Goal: Information Seeking & Learning: Learn about a topic

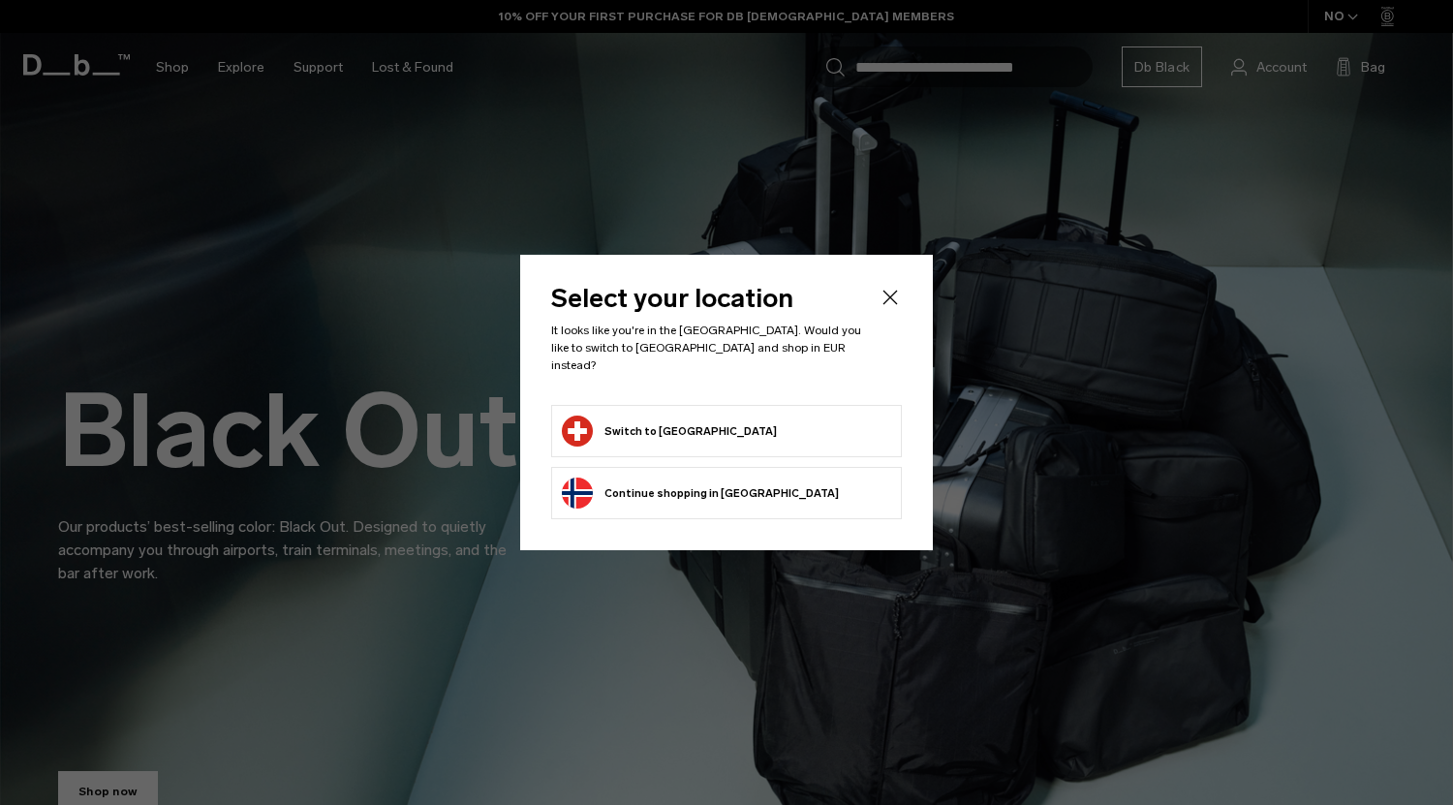
click at [704, 418] on button "Switch to [GEOGRAPHIC_DATA]" at bounding box center [669, 431] width 215 height 31
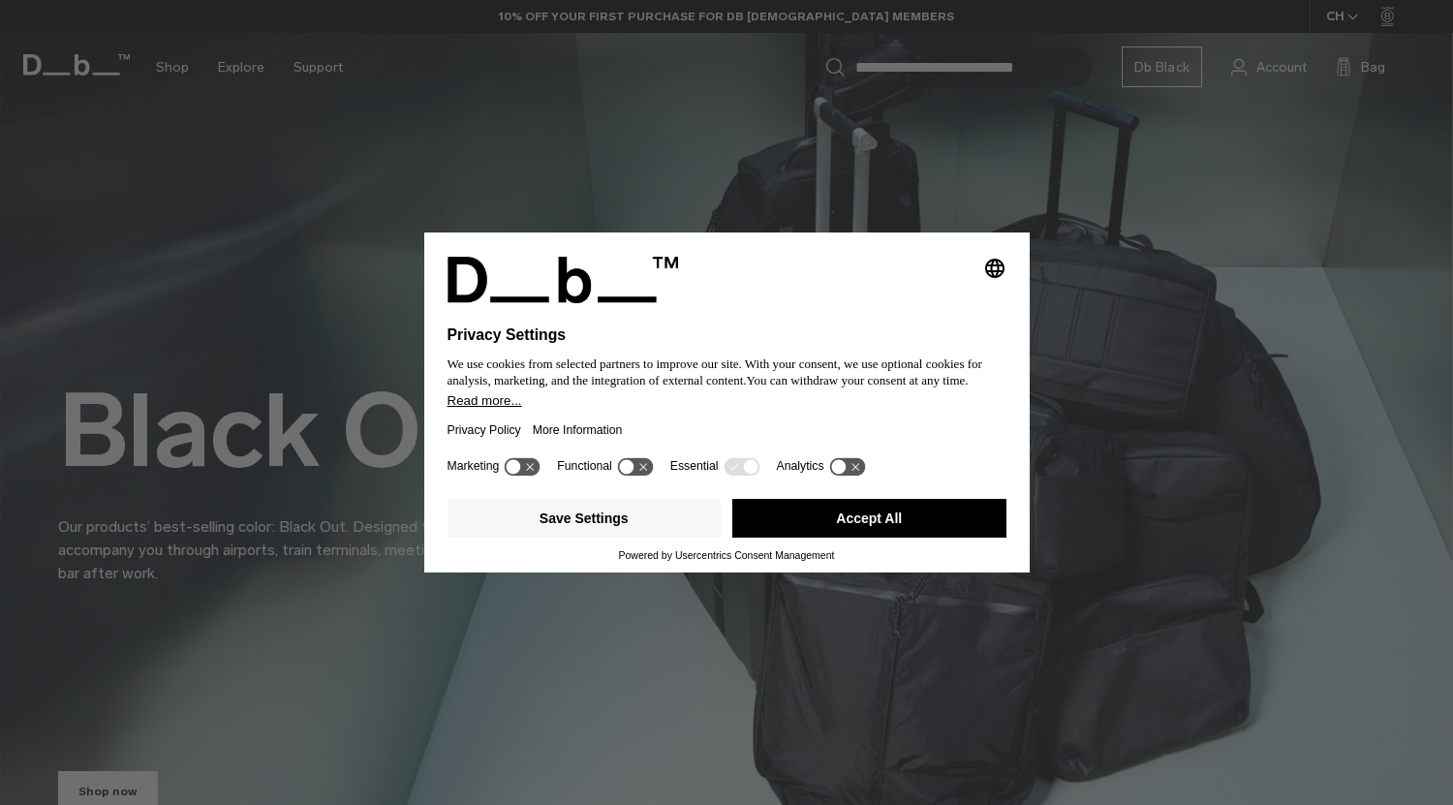
click at [629, 541] on div "Save Settings Accept All" at bounding box center [727, 520] width 559 height 58
click at [631, 514] on button "Save Settings" at bounding box center [585, 518] width 274 height 39
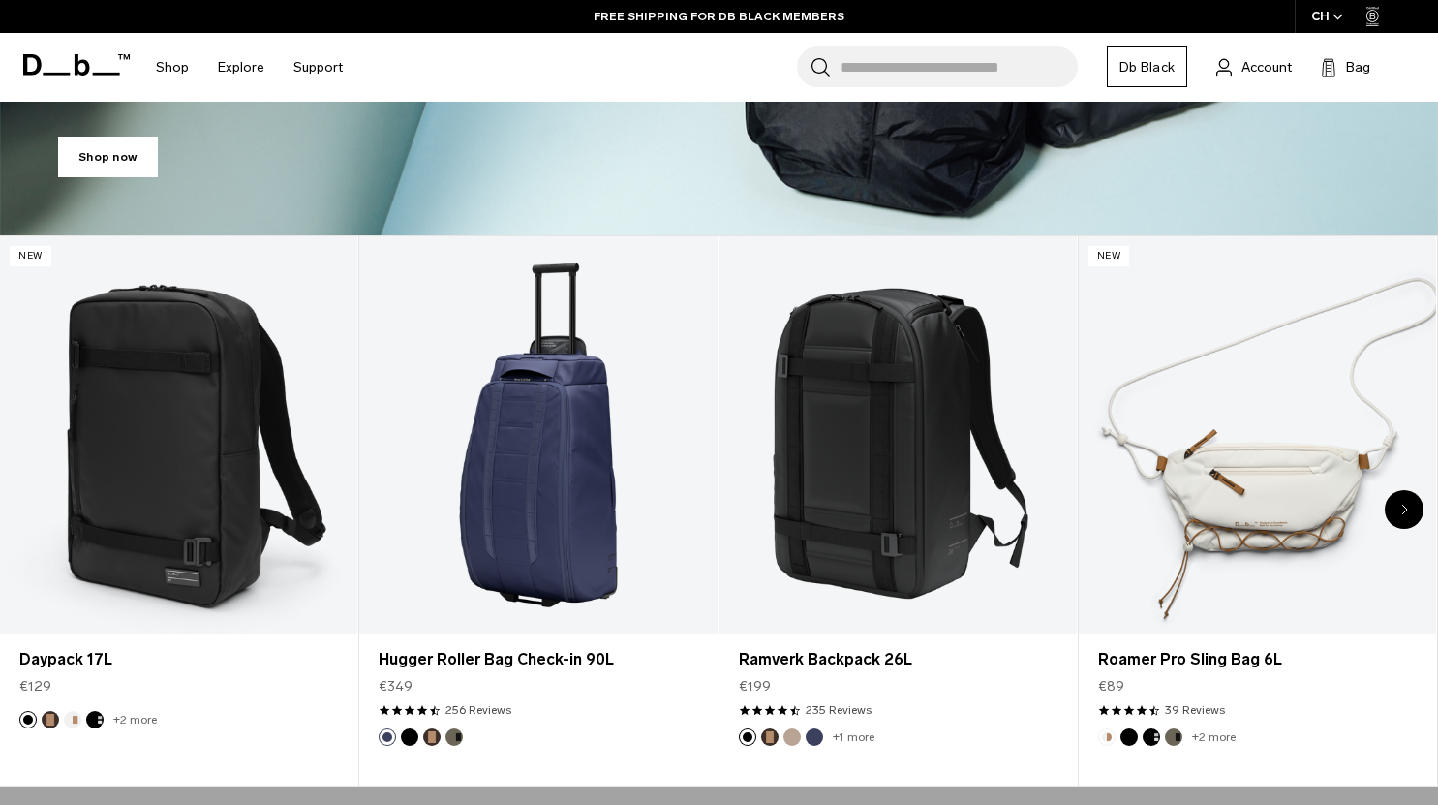
scroll to position [625, 0]
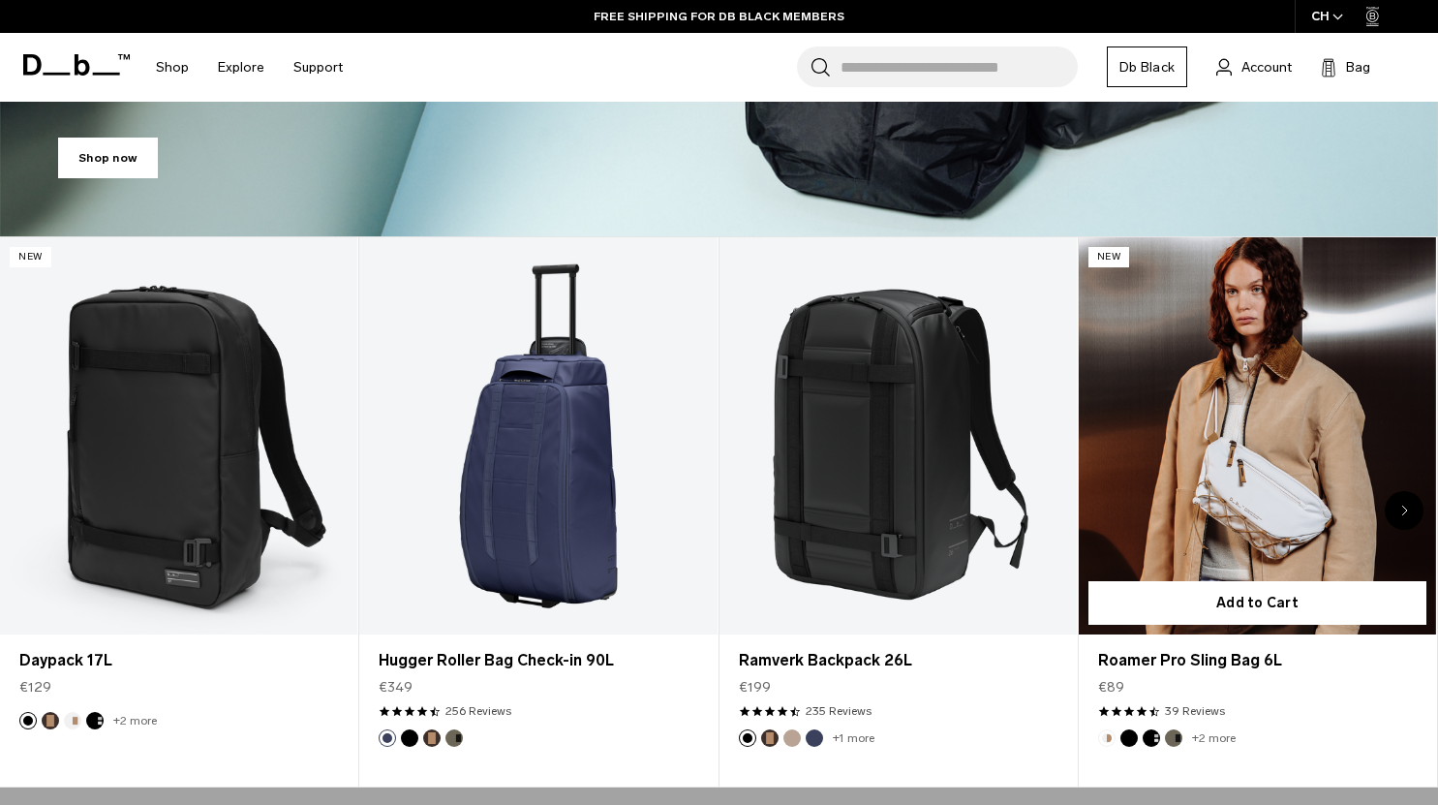
click at [1134, 739] on button "Black Out" at bounding box center [1129, 737] width 17 height 17
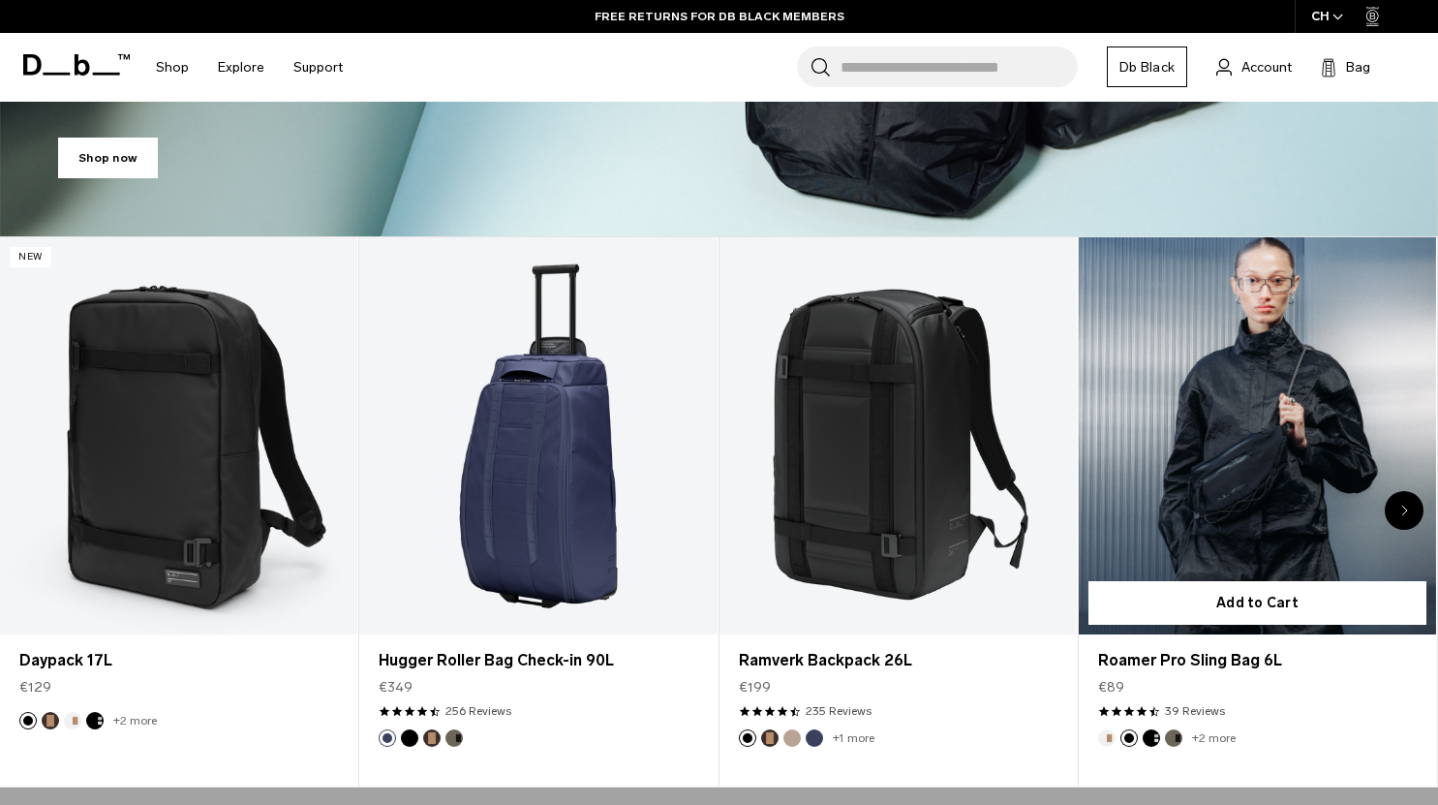
click at [1153, 735] on button "Charcoal Grey" at bounding box center [1151, 737] width 17 height 17
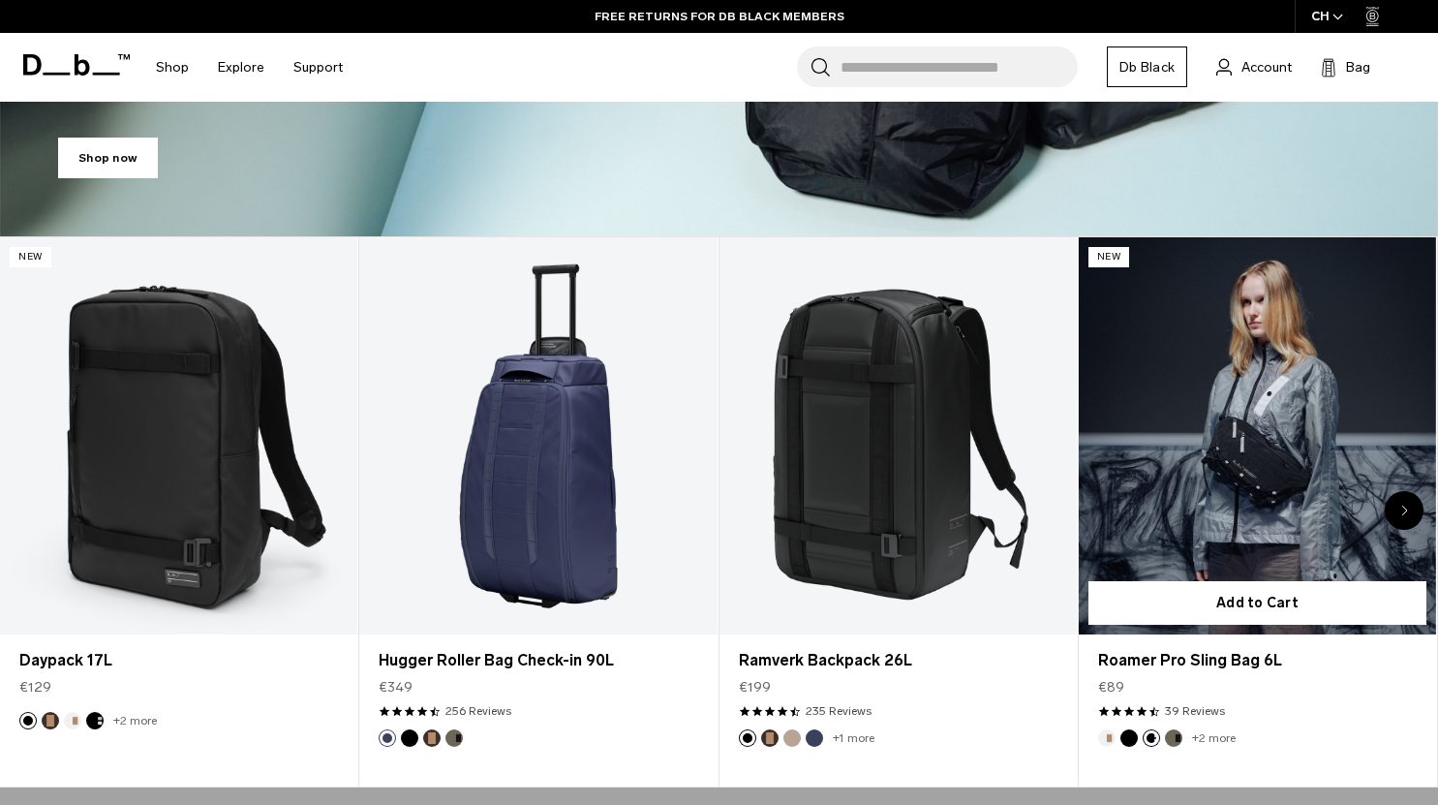
click at [1241, 486] on link "Roamer Pro Sling Bag 6L Charcoal Grey" at bounding box center [1257, 435] width 357 height 397
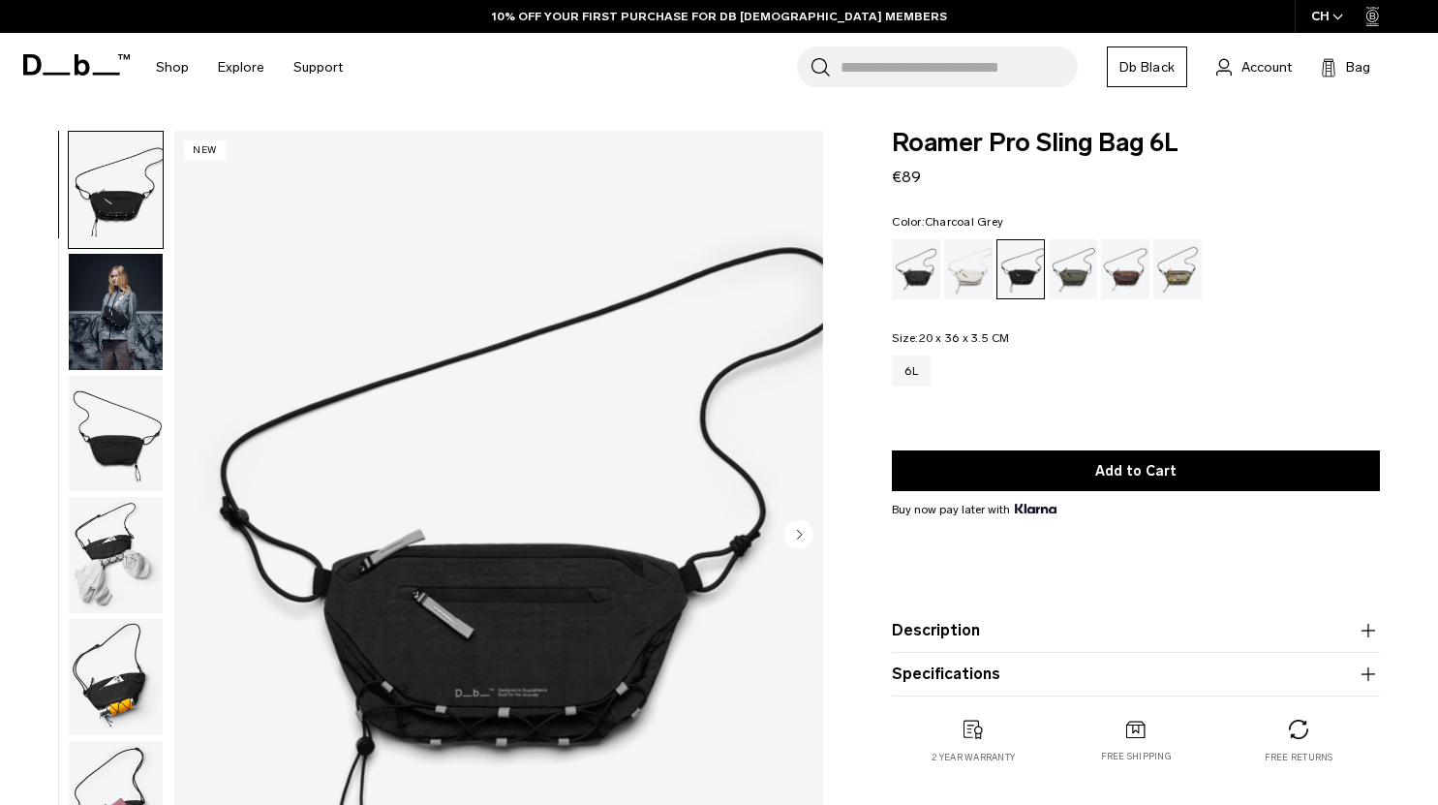
click at [118, 444] on img "button" at bounding box center [116, 434] width 94 height 116
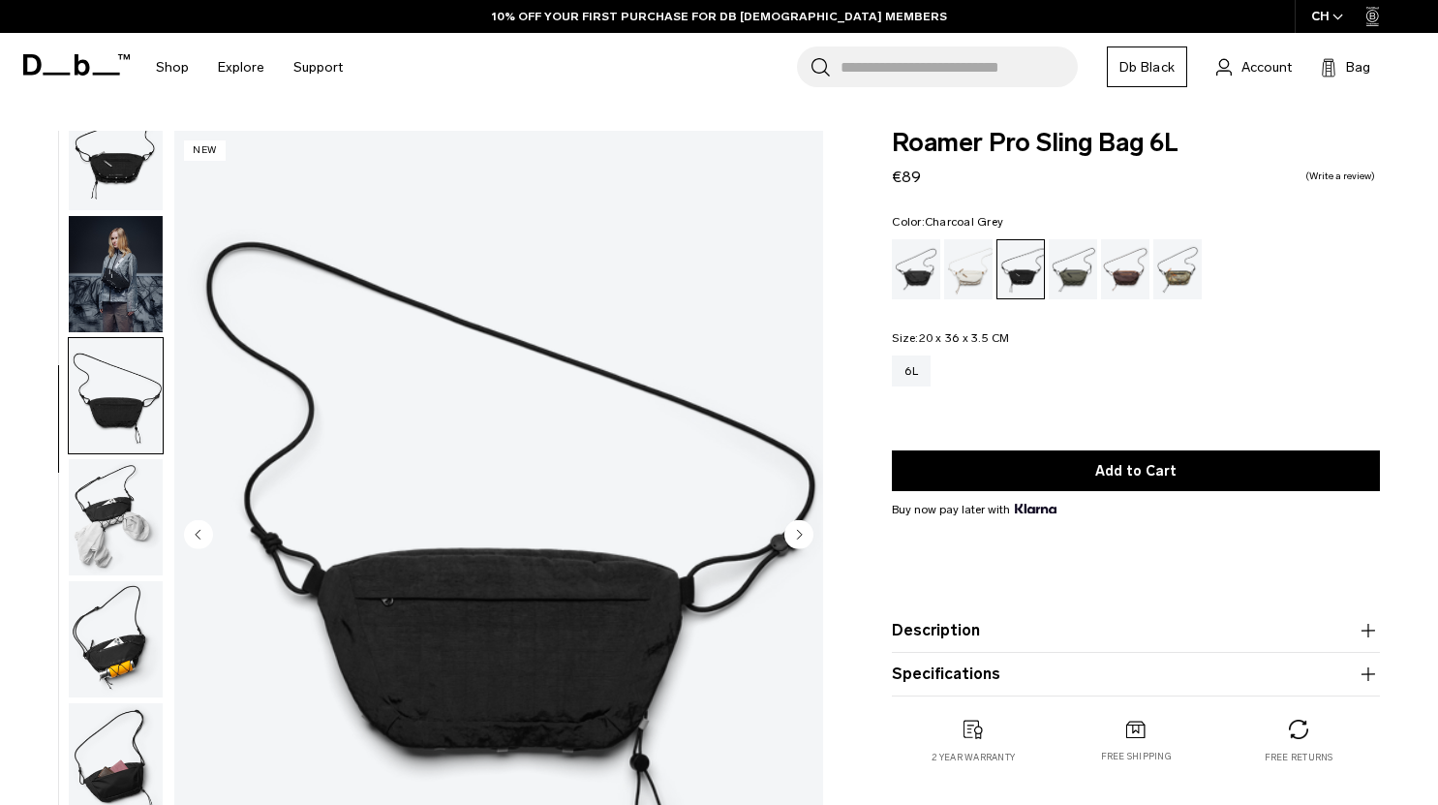
click at [112, 522] on img "button" at bounding box center [116, 517] width 94 height 116
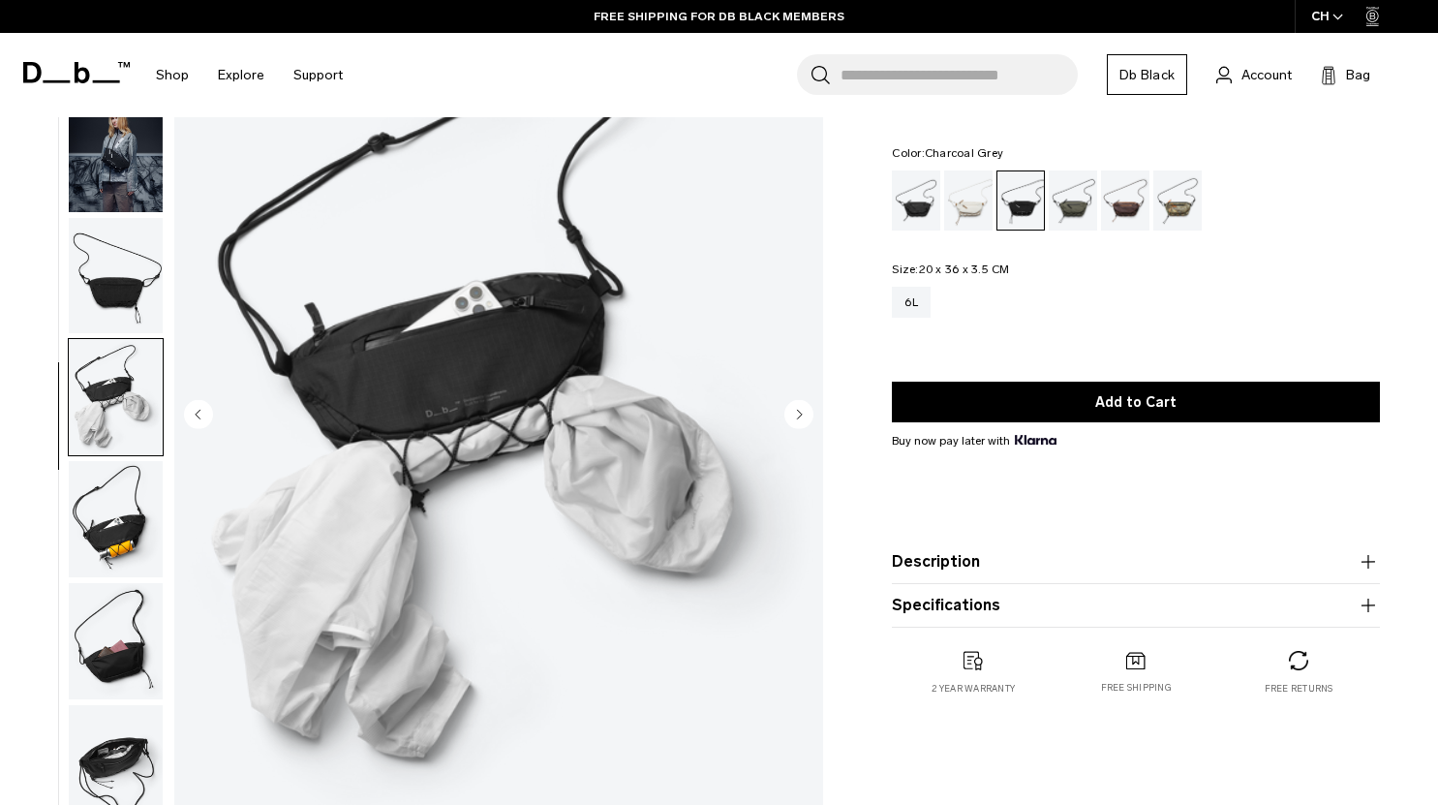
scroll to position [121, 0]
click at [112, 522] on img "button" at bounding box center [116, 518] width 94 height 116
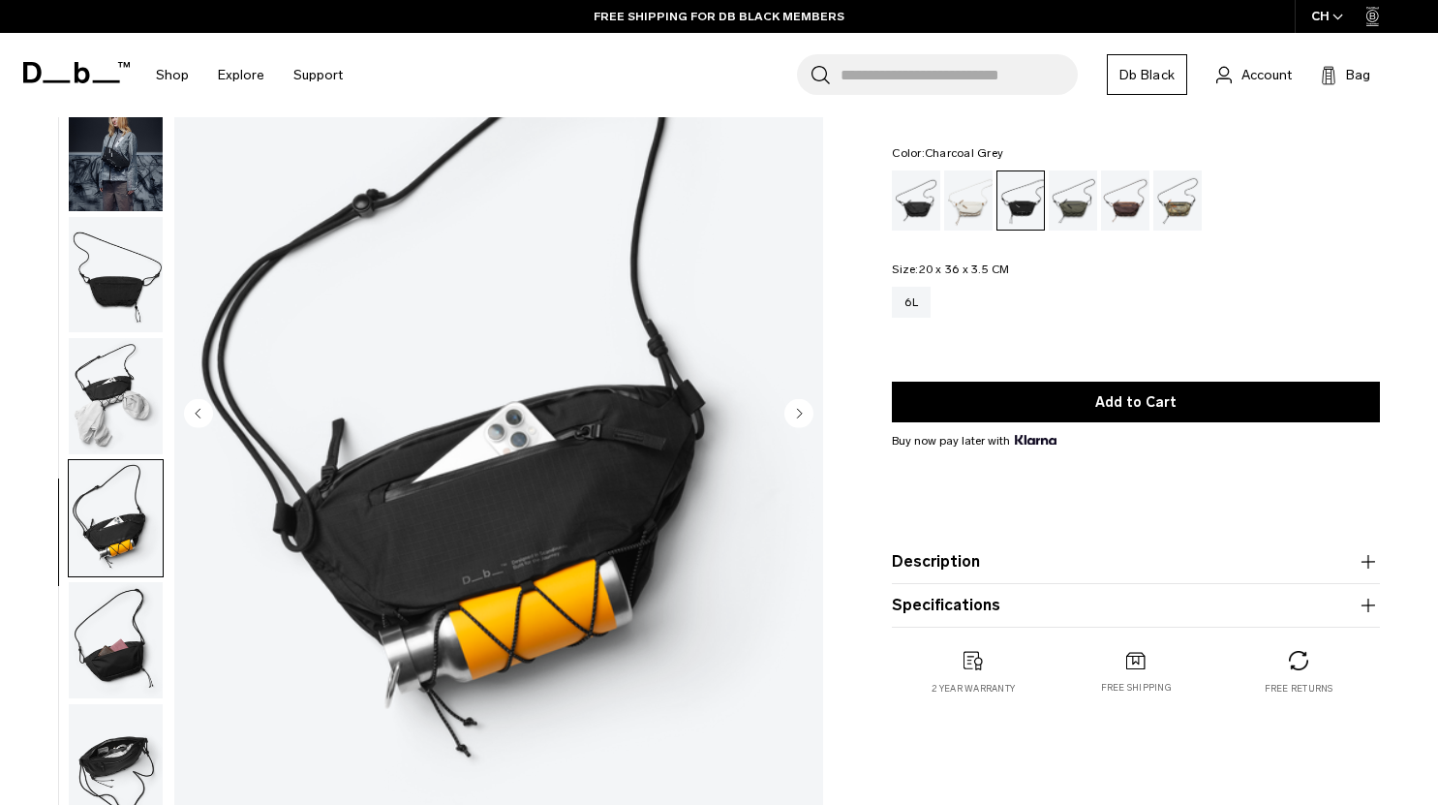
click at [120, 593] on img "button" at bounding box center [116, 640] width 94 height 116
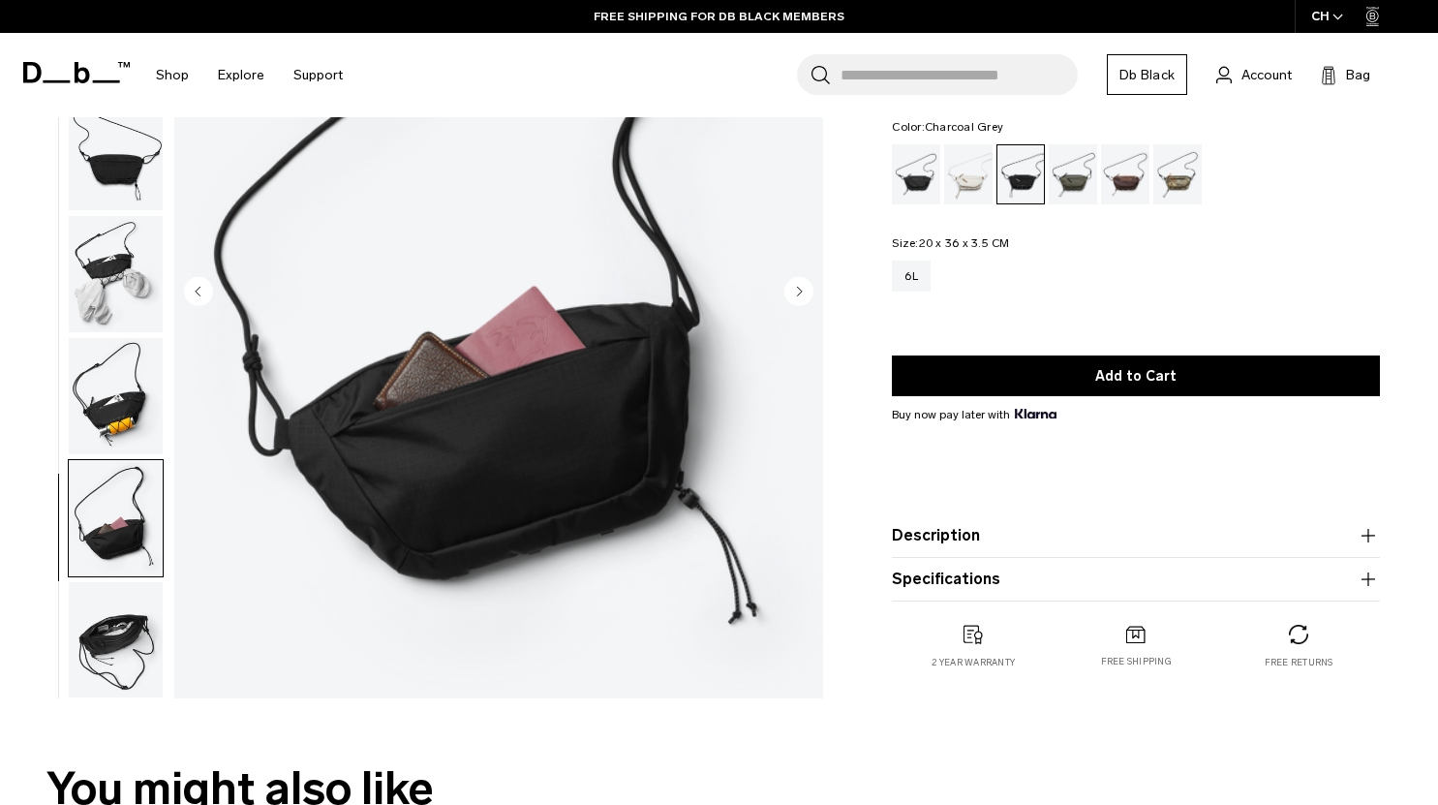
scroll to position [244, 0]
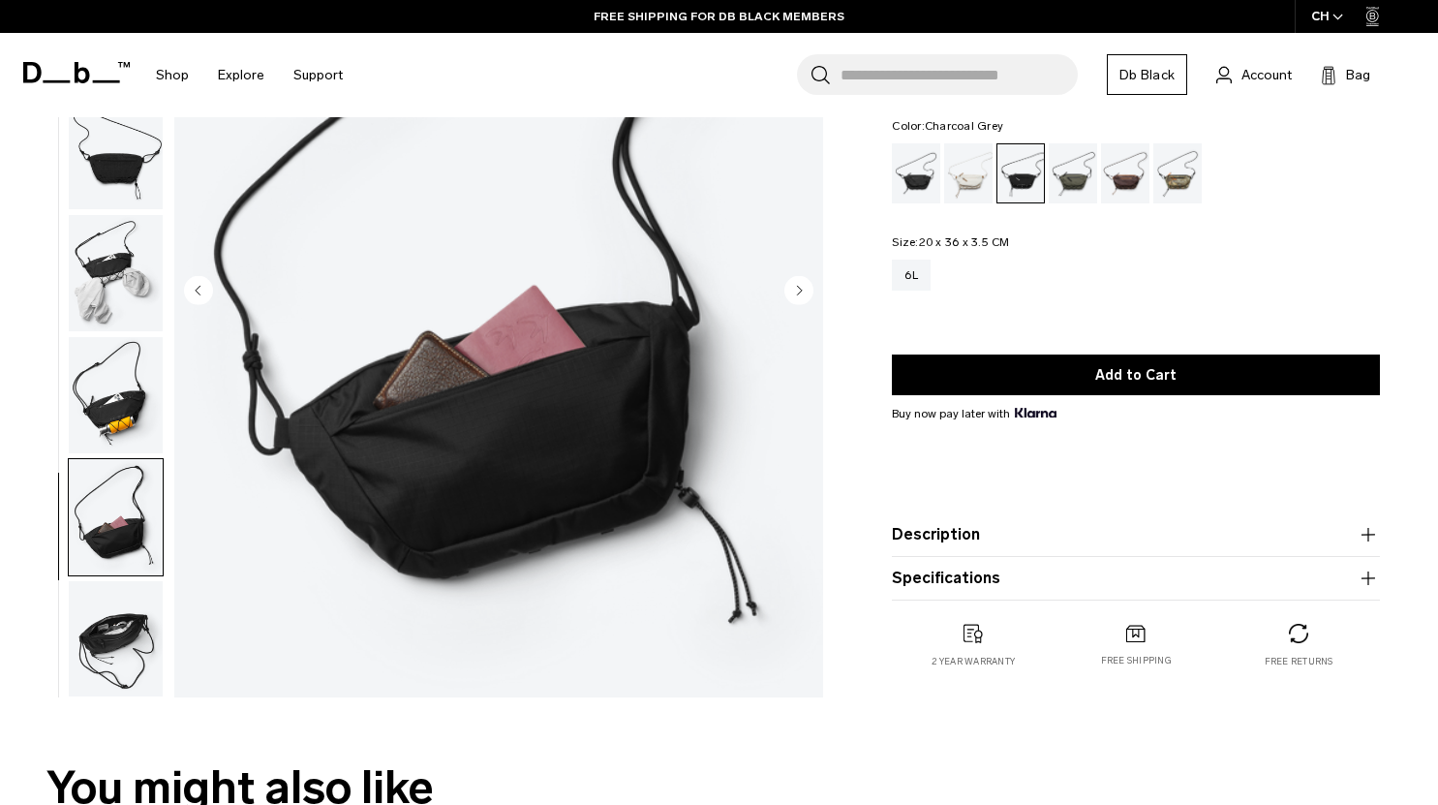
click at [117, 628] on img "button" at bounding box center [116, 639] width 94 height 116
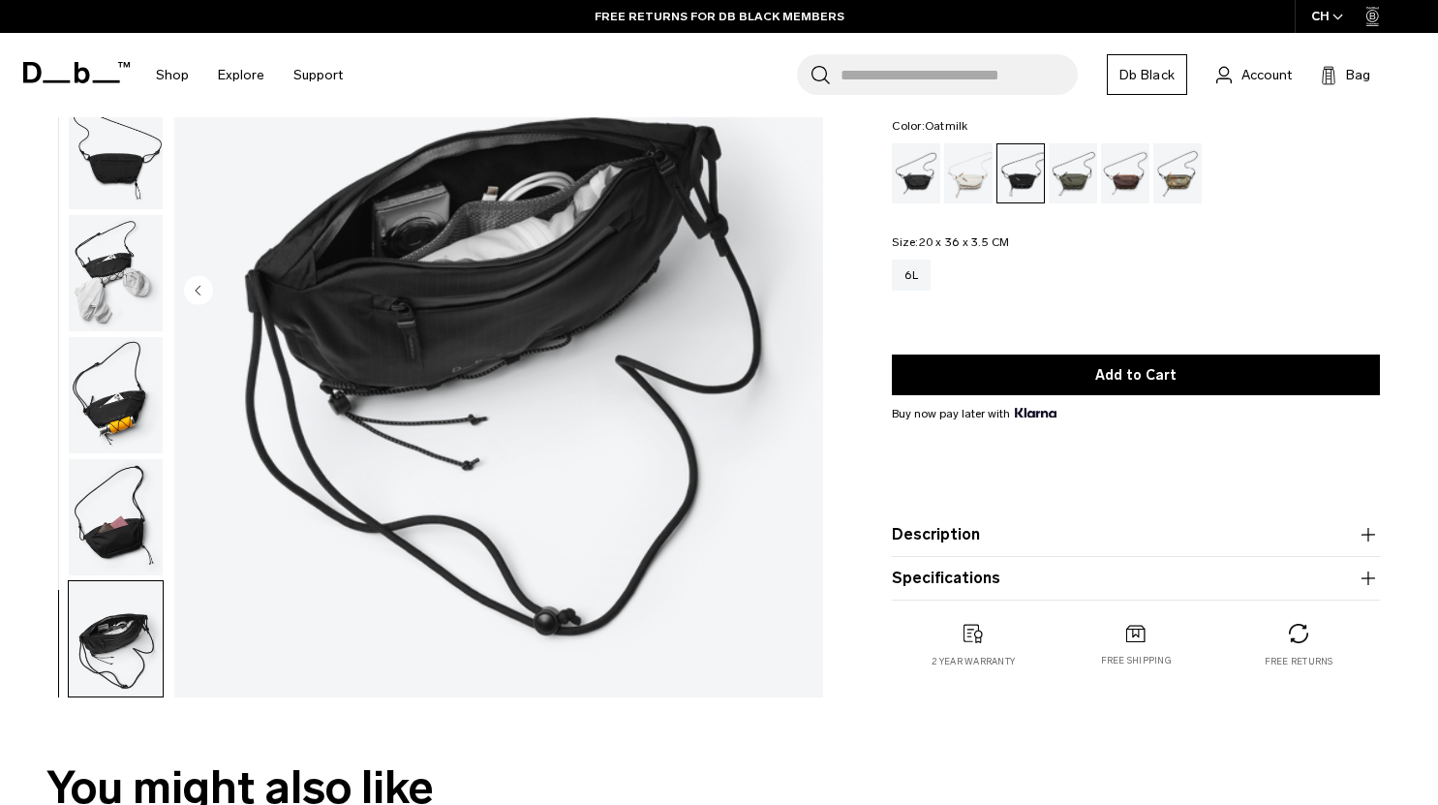
click at [973, 182] on div "Oatmilk" at bounding box center [968, 173] width 49 height 60
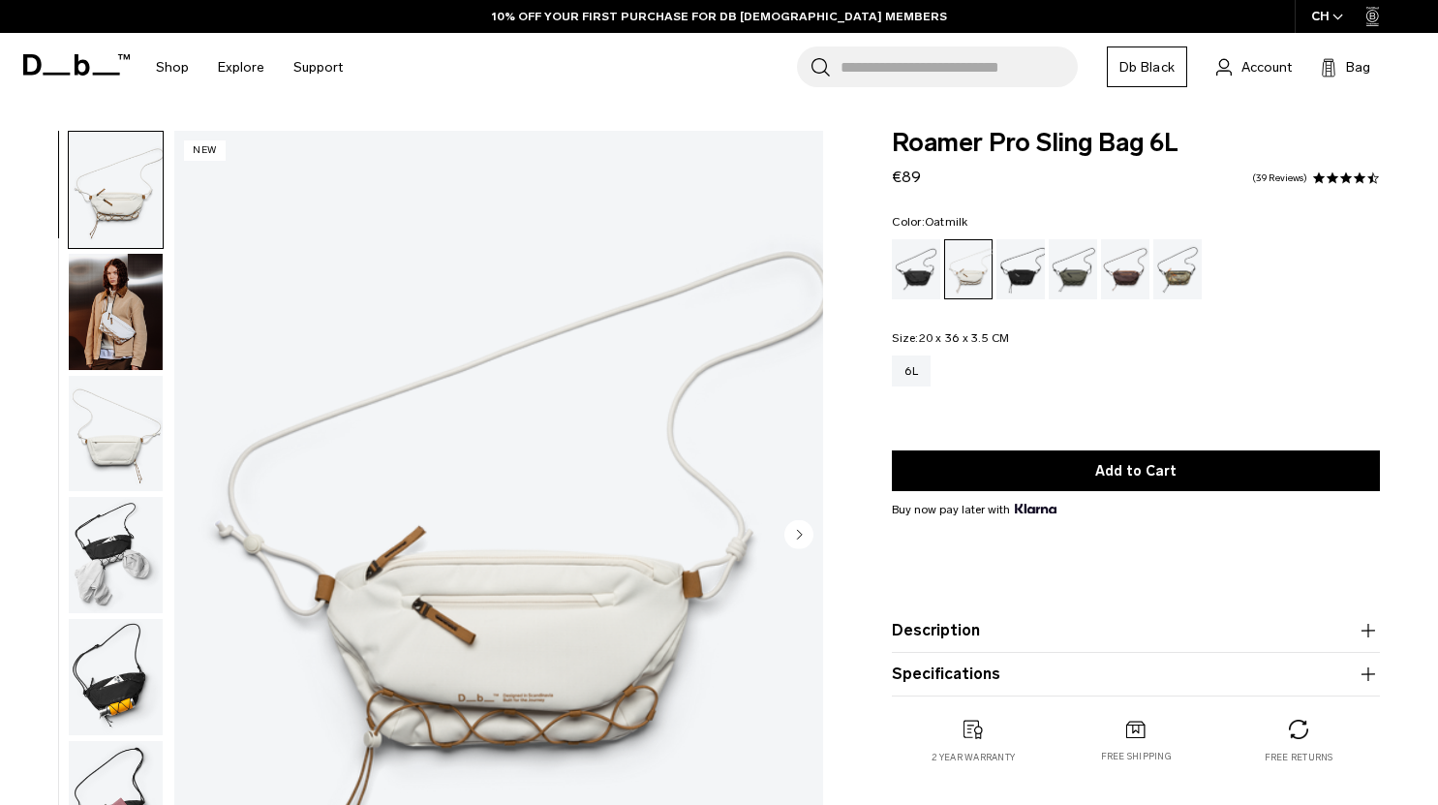
click at [797, 534] on circle "Next slide" at bounding box center [799, 533] width 29 height 29
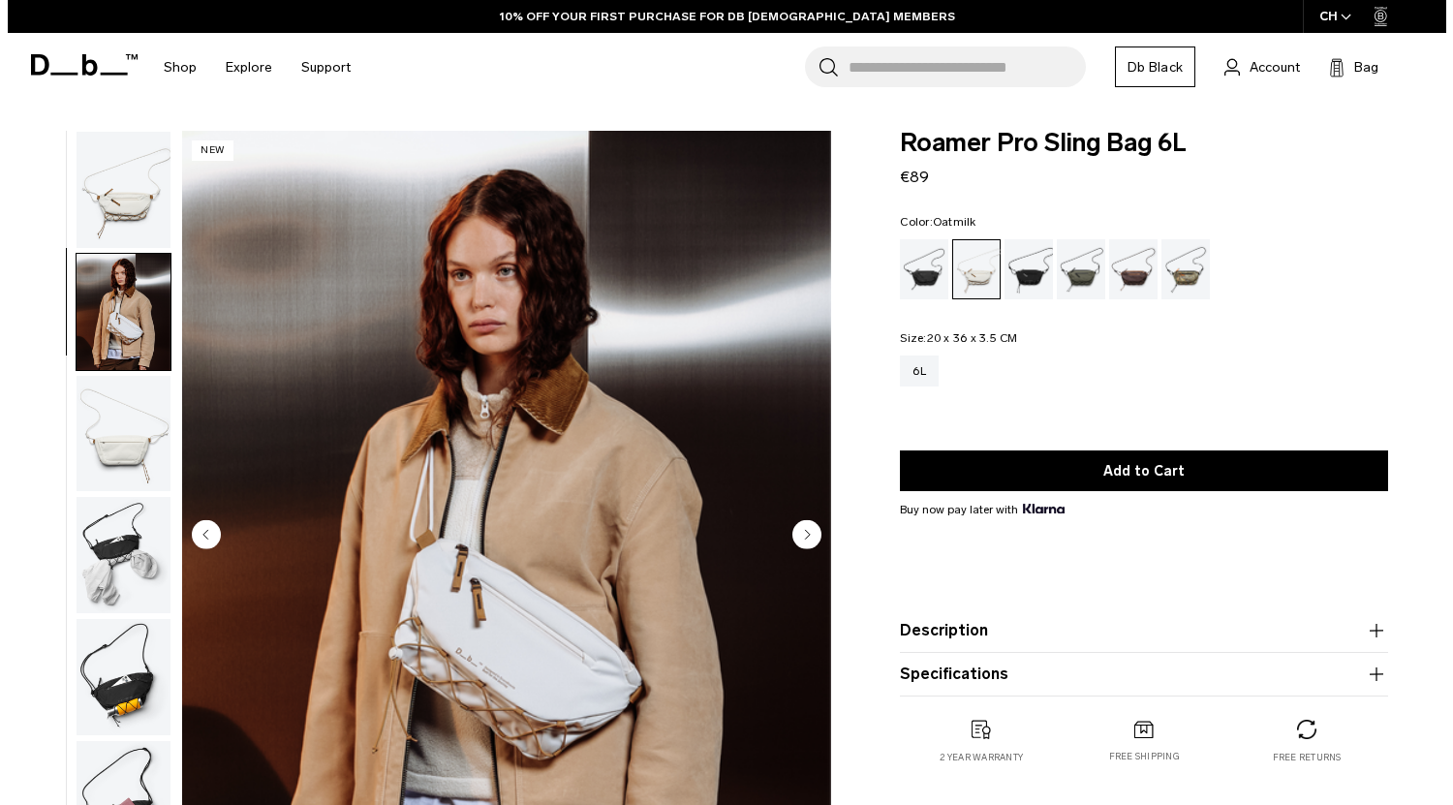
scroll to position [38, 0]
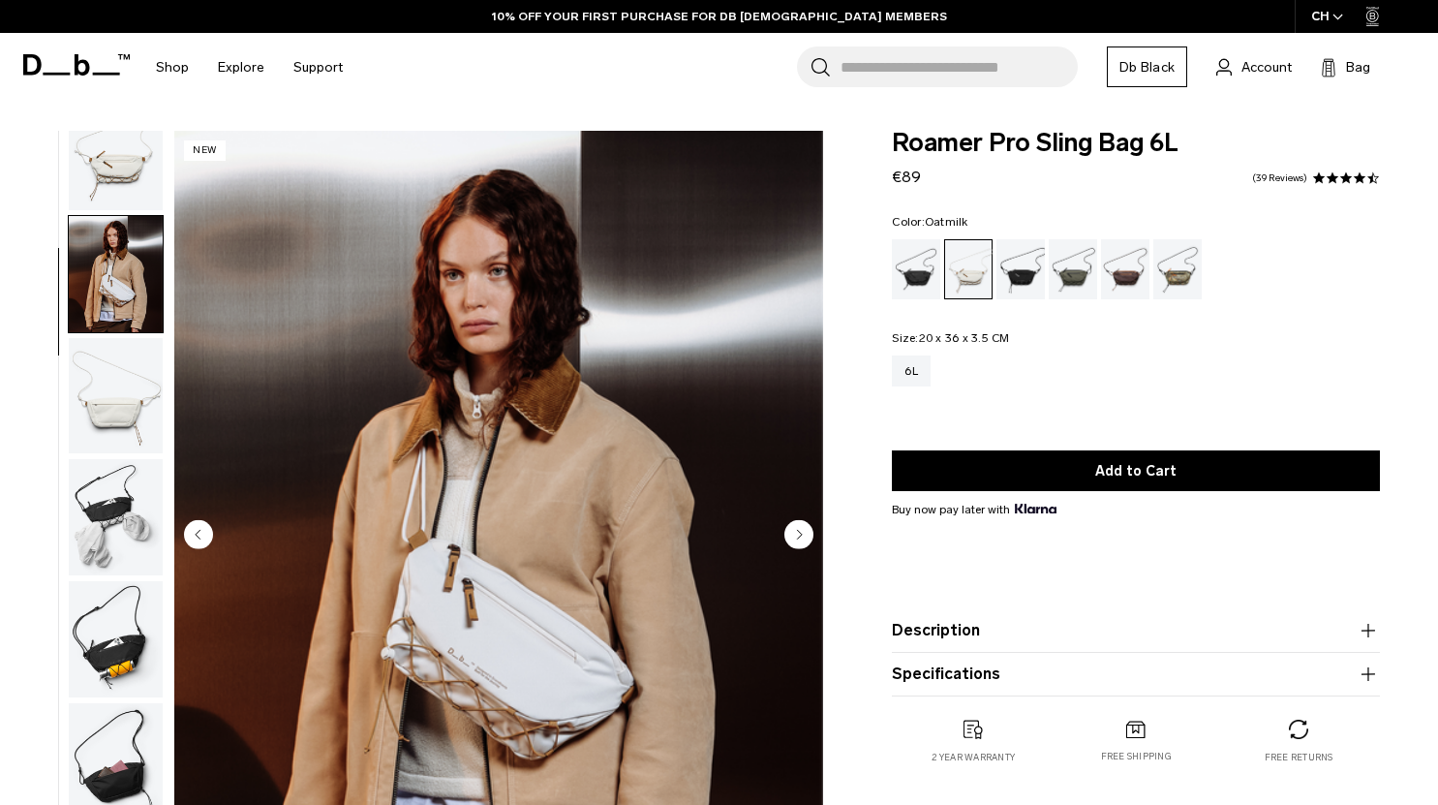
click at [797, 534] on circle "Next slide" at bounding box center [799, 533] width 29 height 29
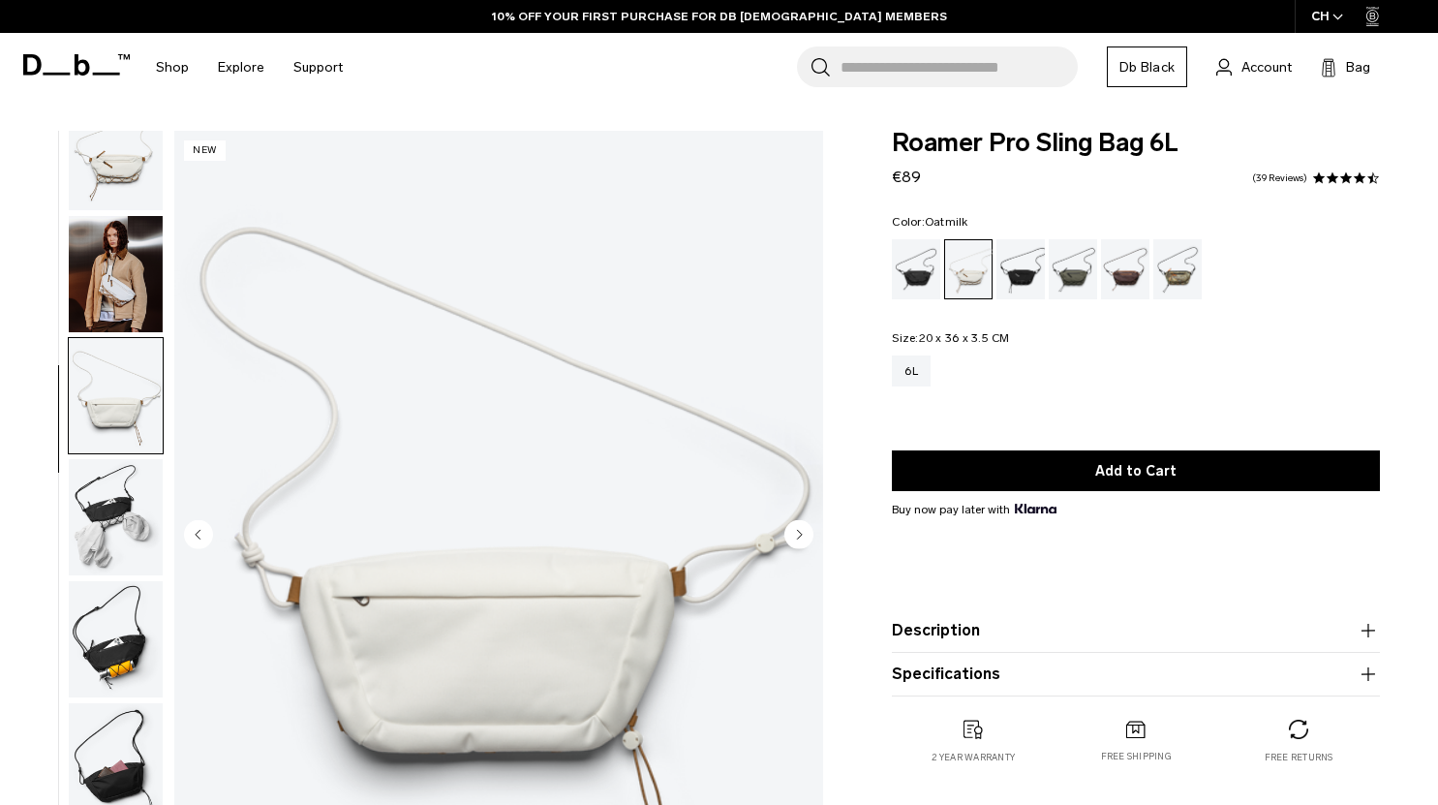
click at [797, 534] on circle "Next slide" at bounding box center [799, 533] width 29 height 29
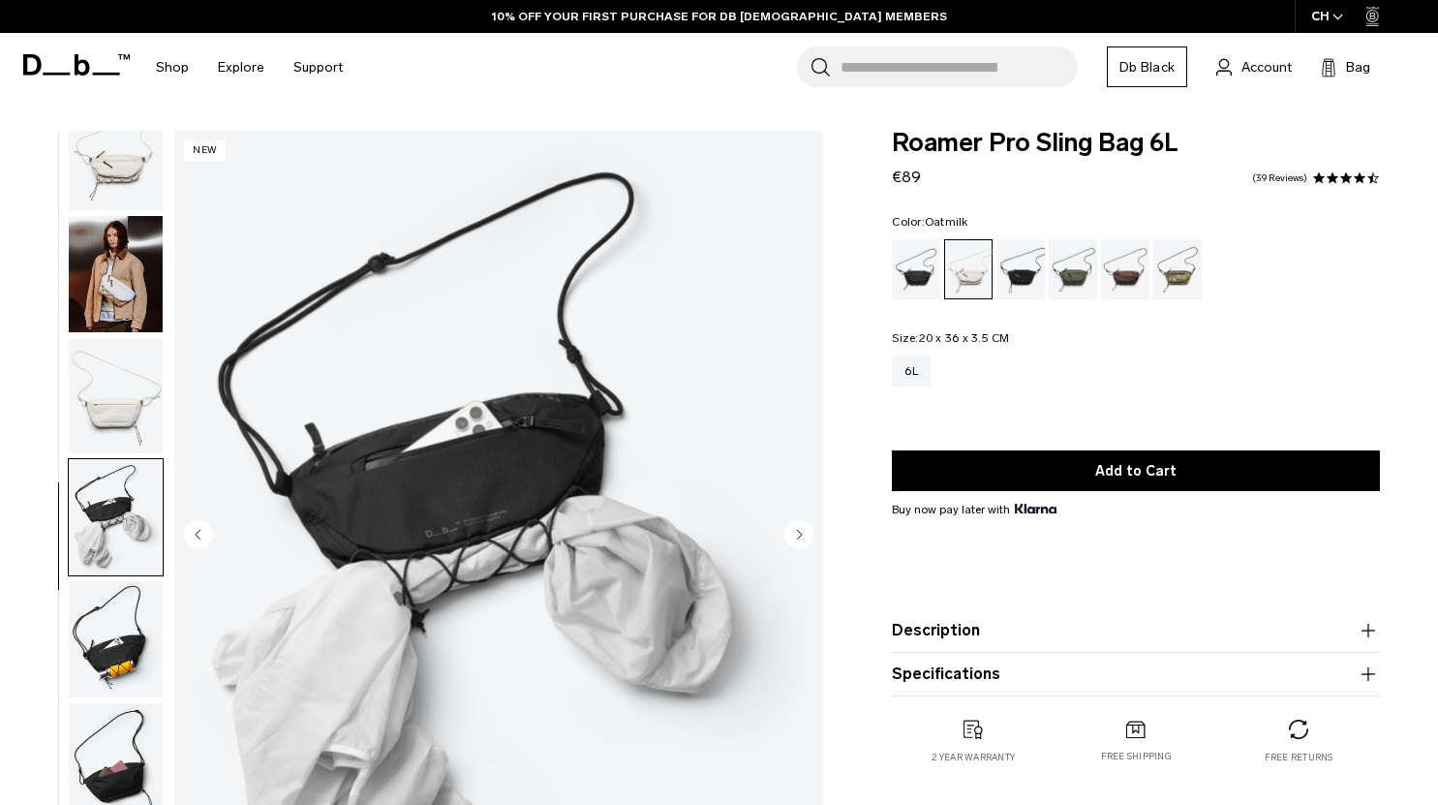
click at [797, 534] on circle "Next slide" at bounding box center [799, 533] width 29 height 29
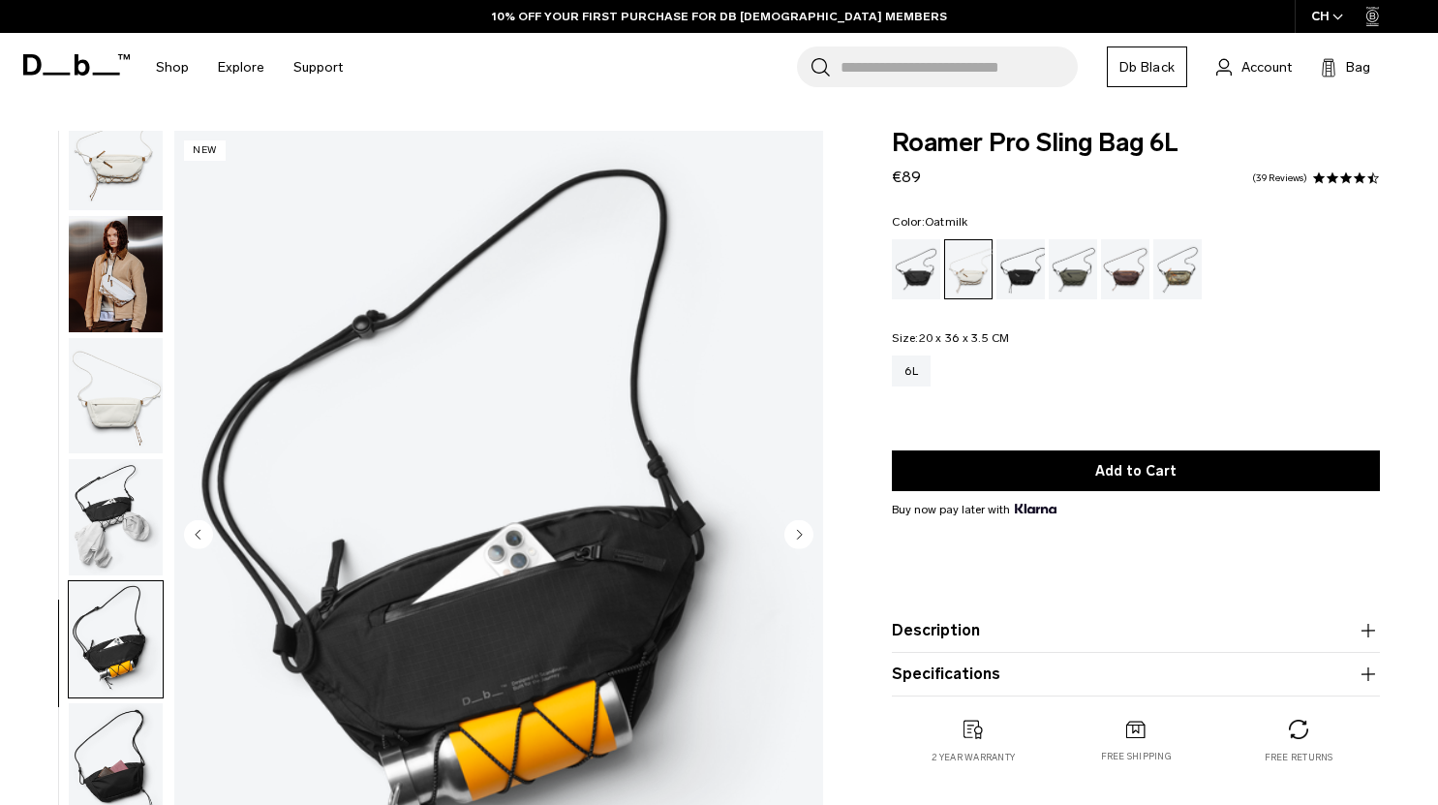
click at [797, 534] on circle "Next slide" at bounding box center [799, 533] width 29 height 29
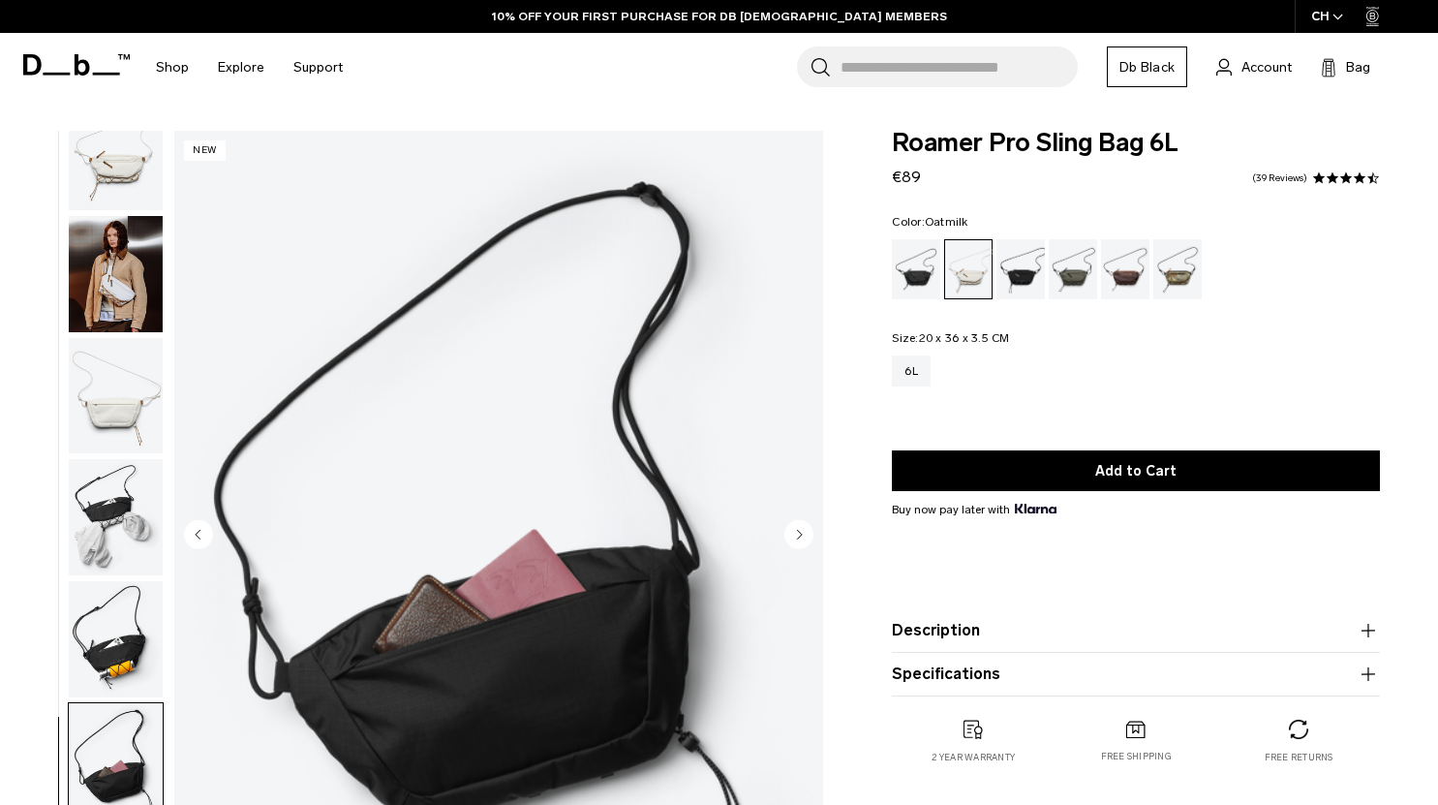
click at [797, 534] on circle "Next slide" at bounding box center [799, 533] width 29 height 29
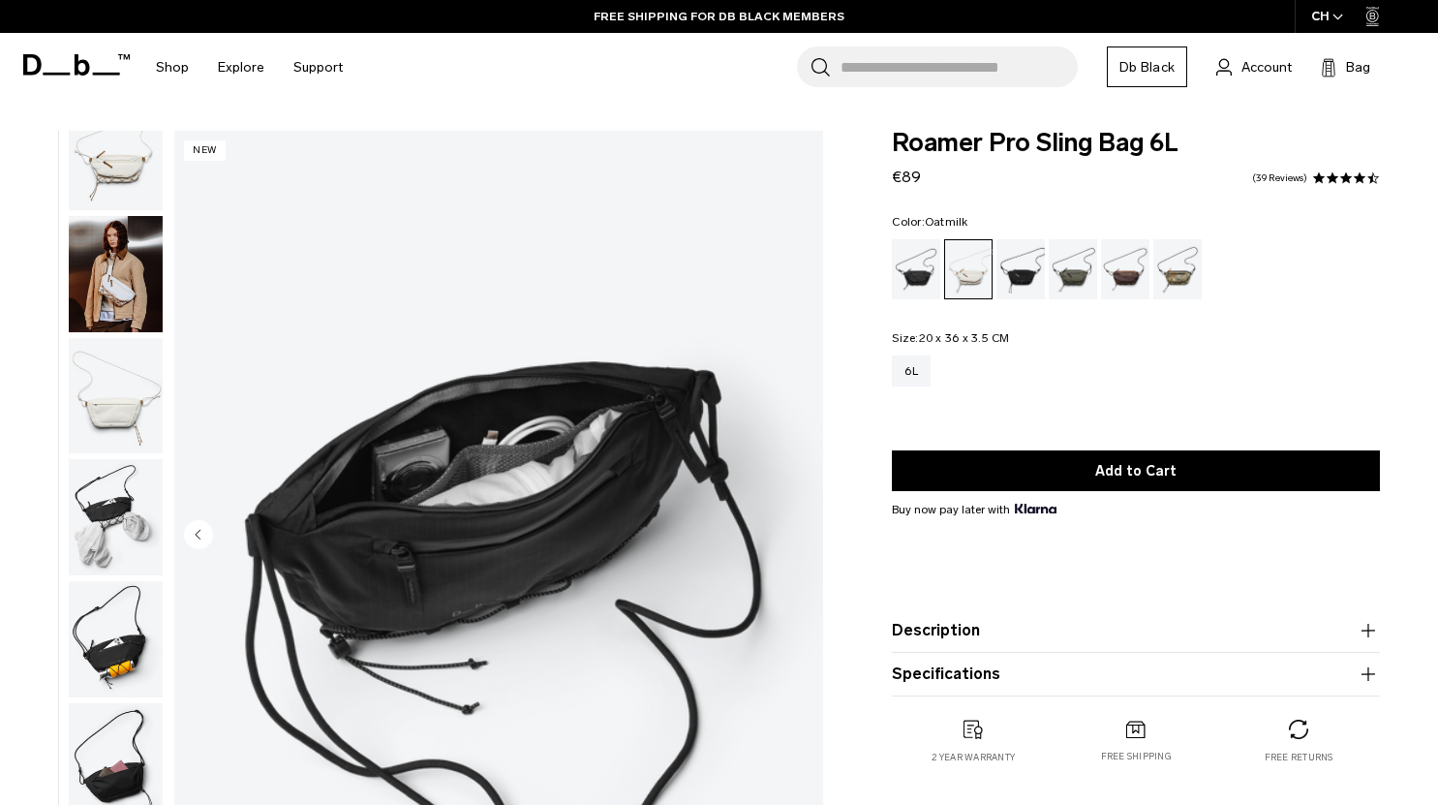
click at [797, 534] on img "7 / 7" at bounding box center [498, 536] width 649 height 811
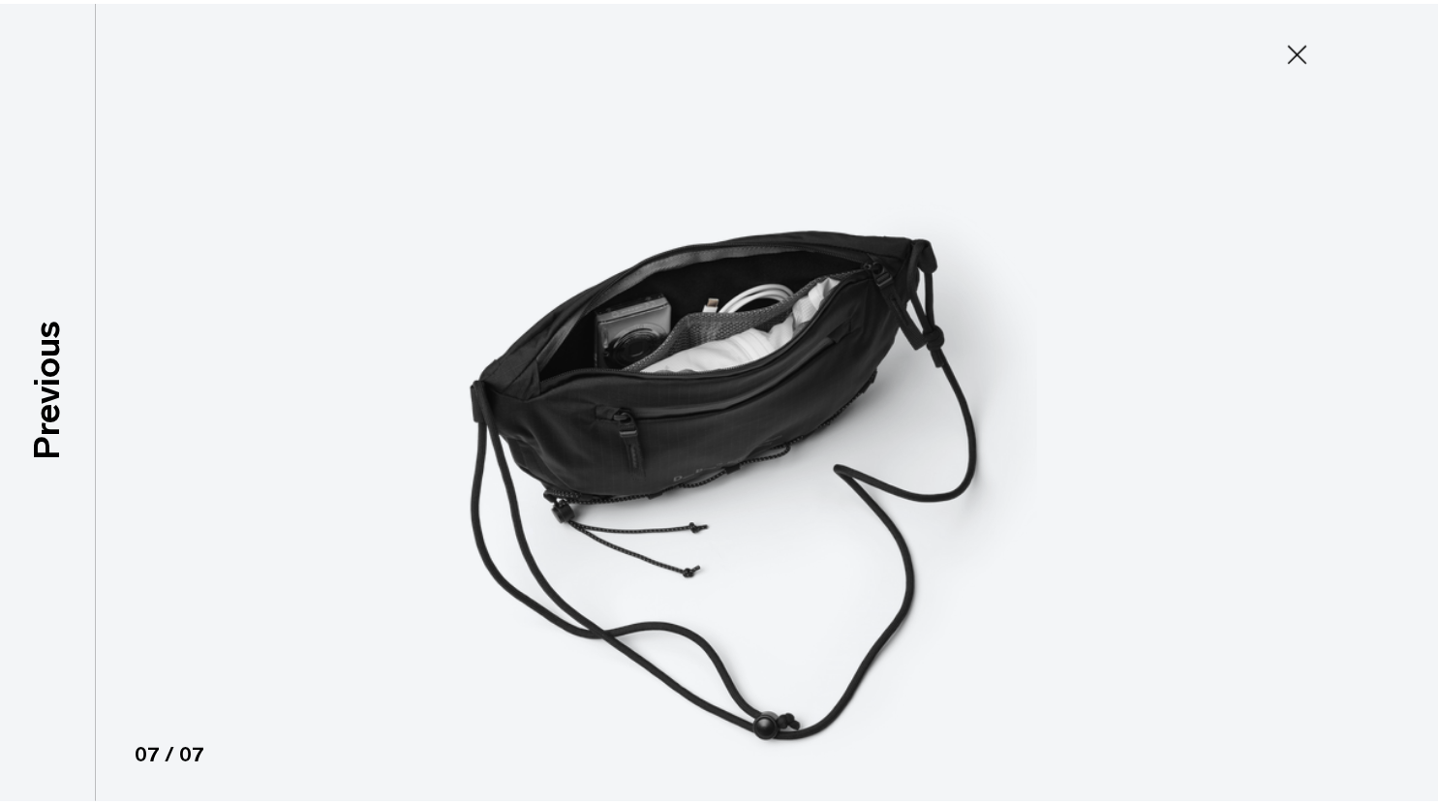
scroll to position [27, 0]
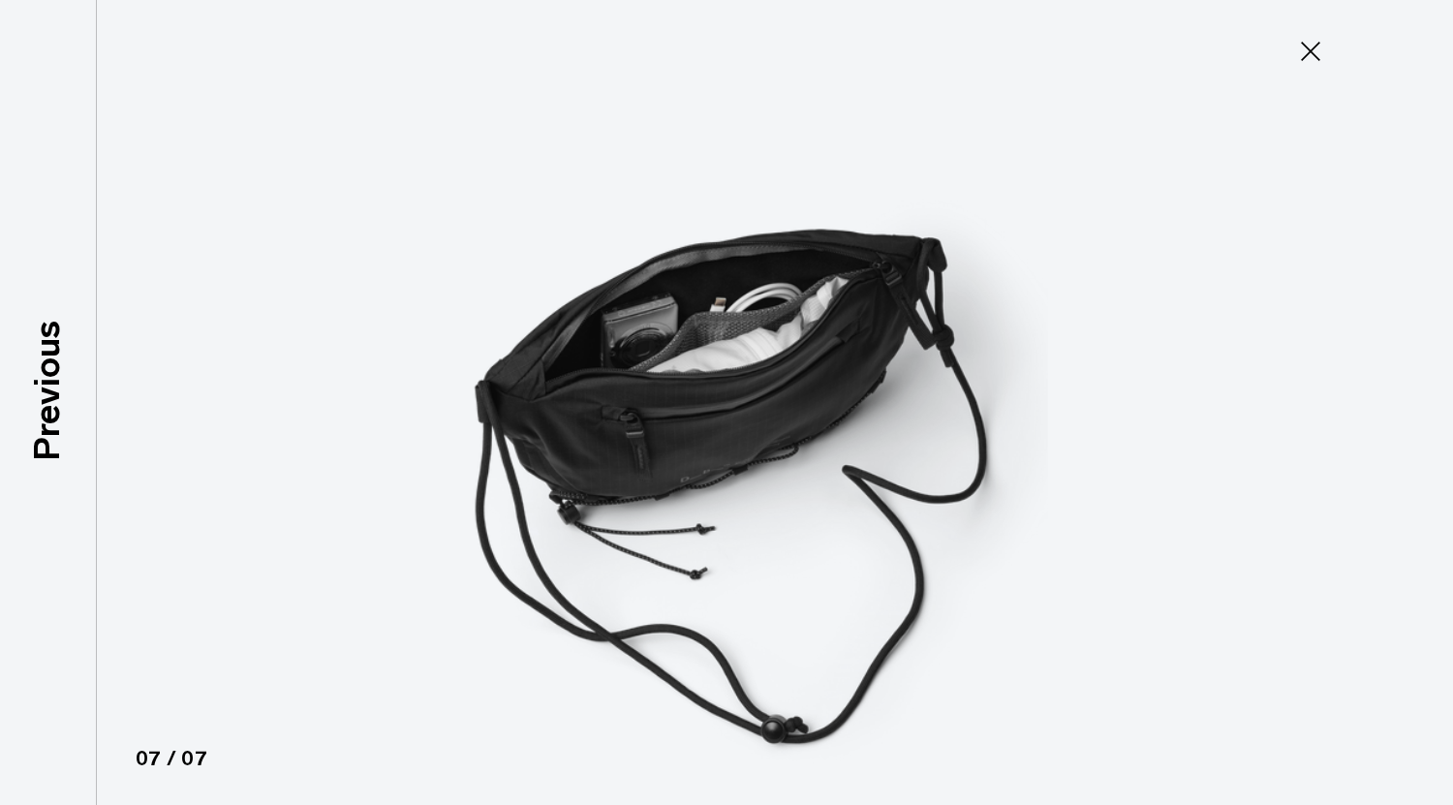
click at [1301, 59] on icon at bounding box center [1310, 51] width 31 height 31
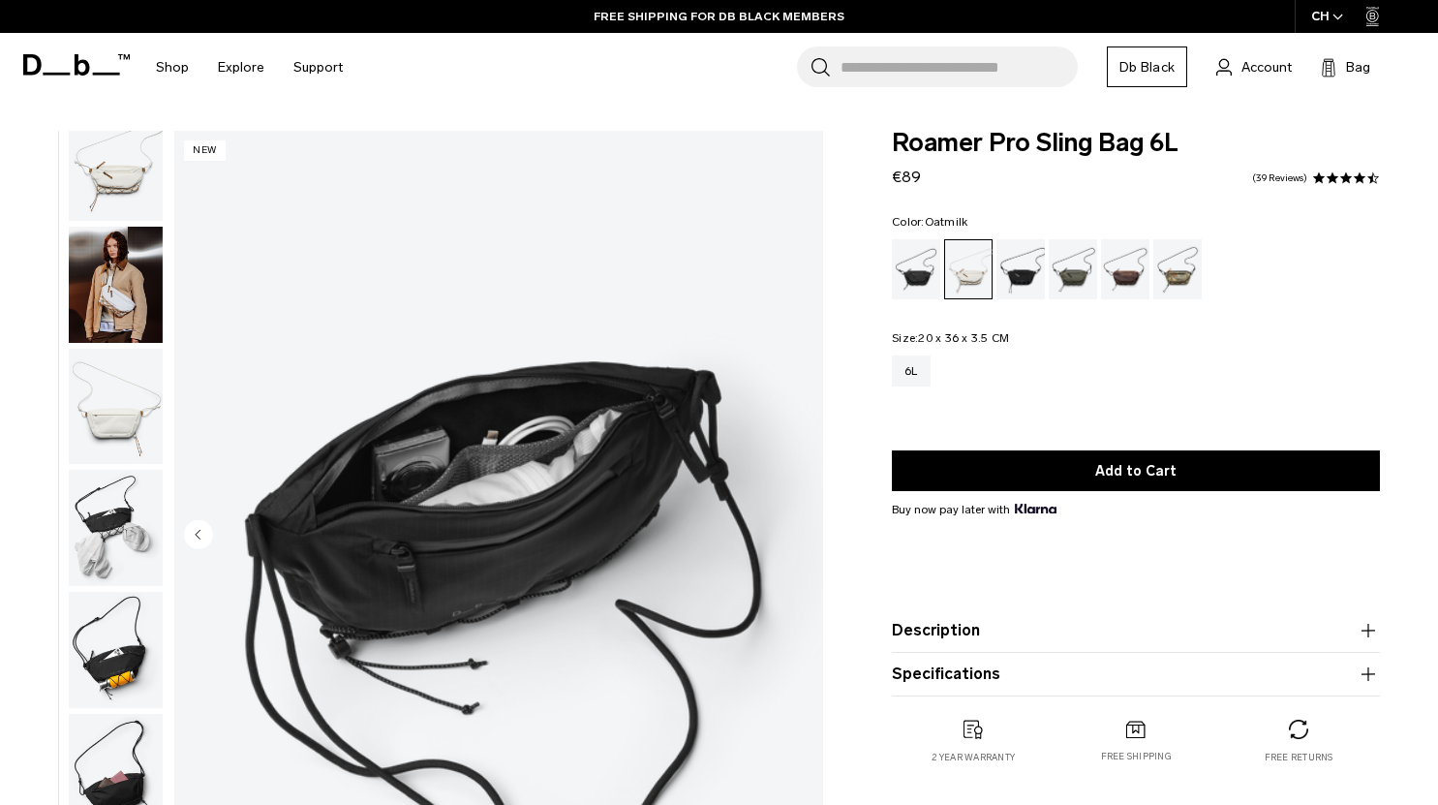
scroll to position [38, 0]
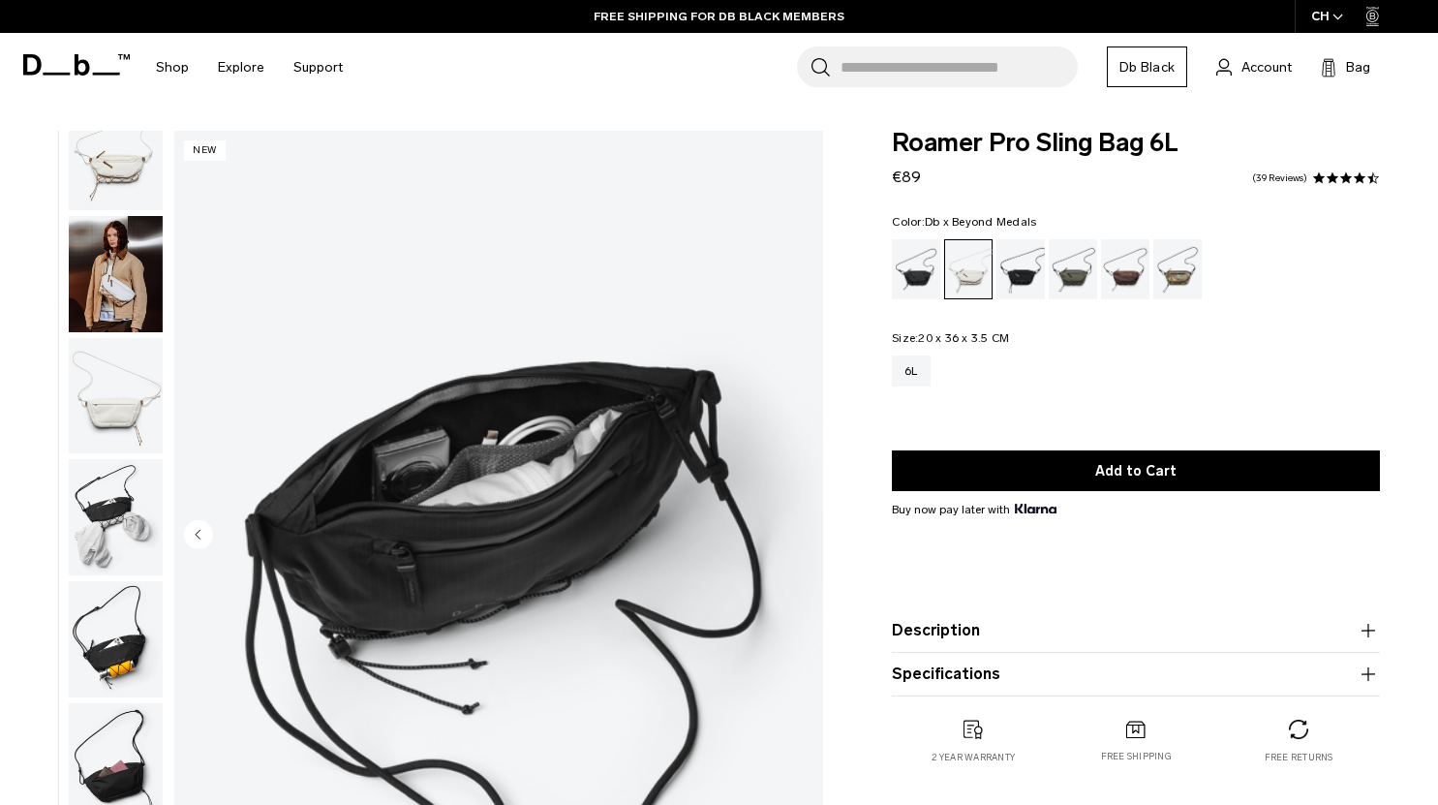
click at [1178, 264] on div "Db x Beyond Medals" at bounding box center [1178, 269] width 49 height 60
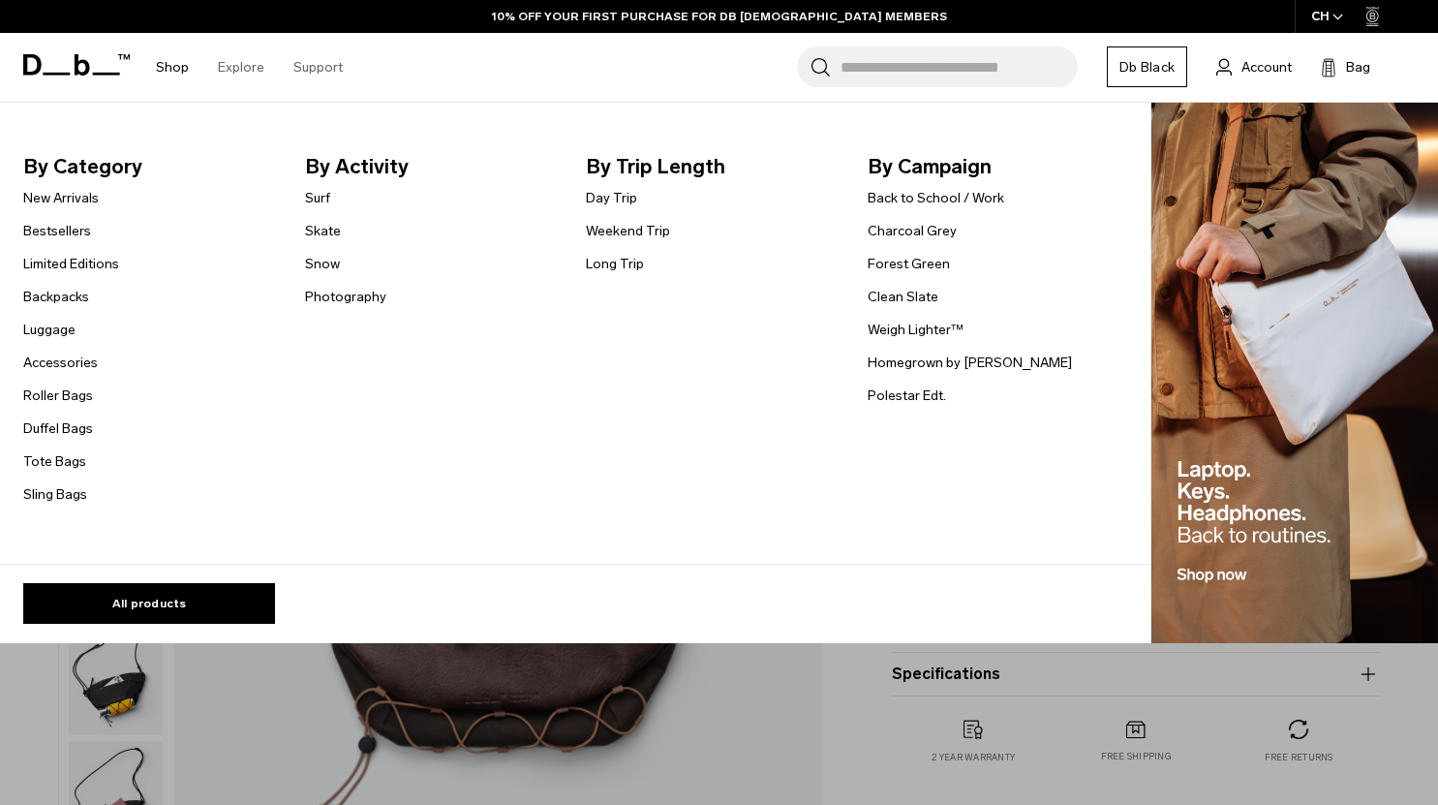
click at [173, 64] on link "Shop" at bounding box center [172, 67] width 33 height 69
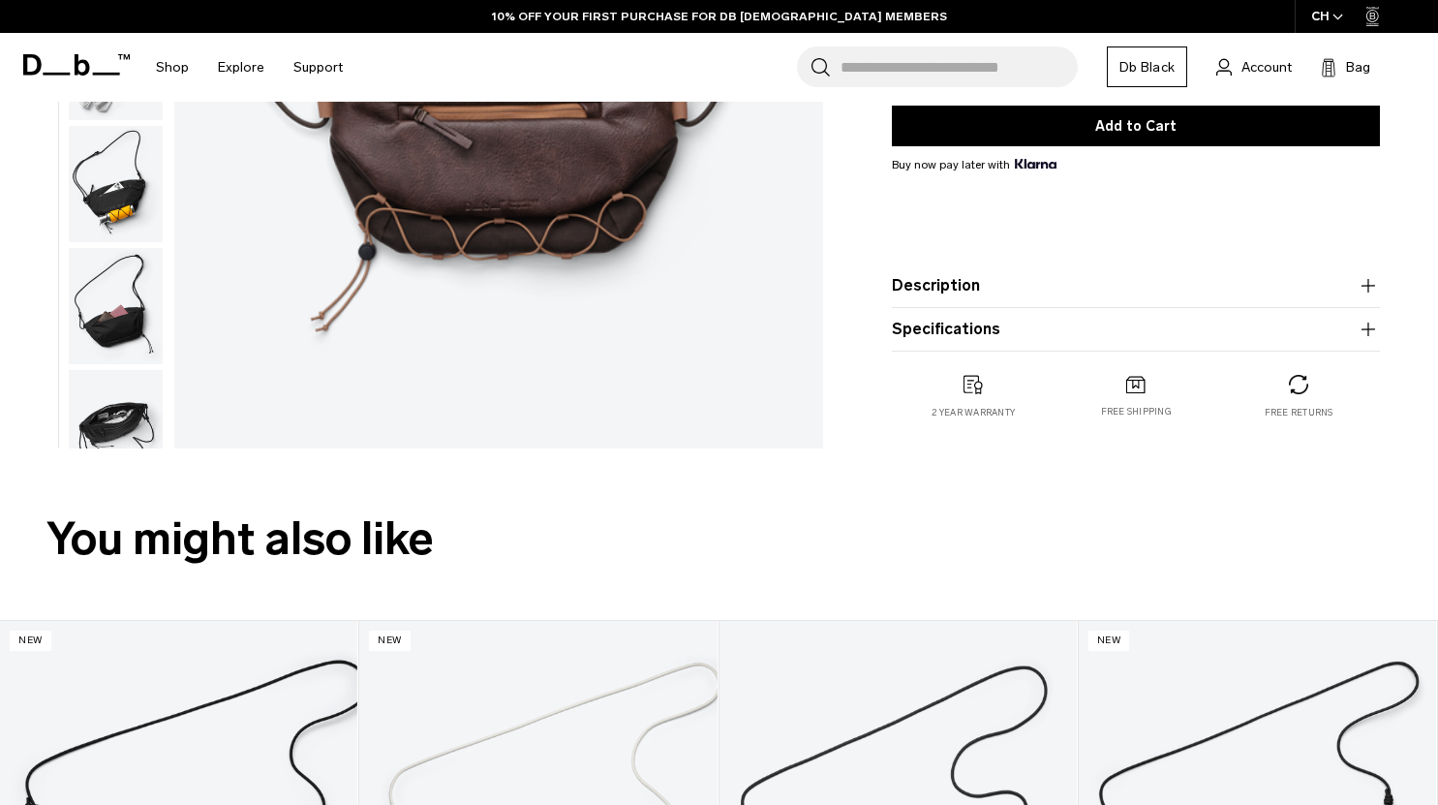
scroll to position [520, 0]
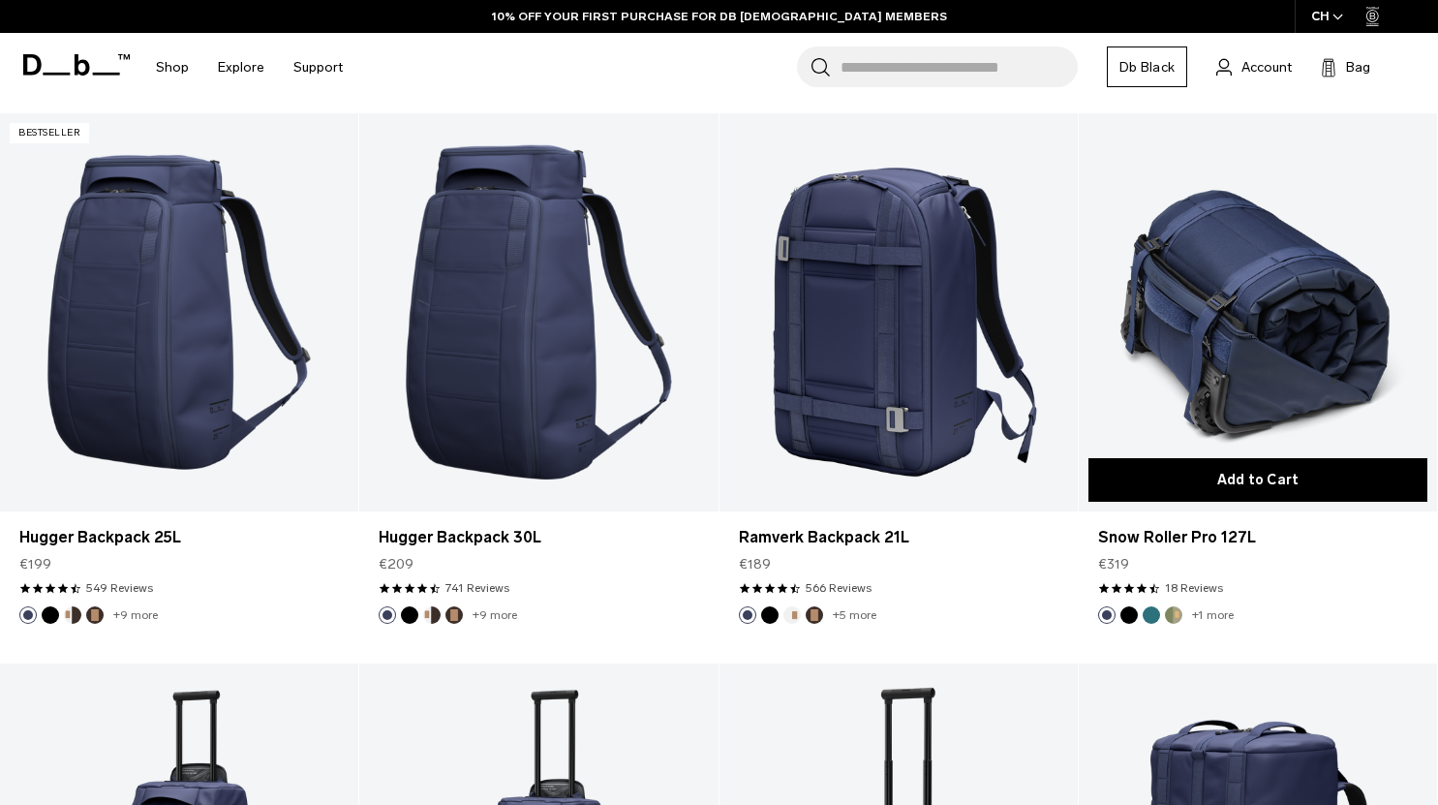
scroll to position [4767, 0]
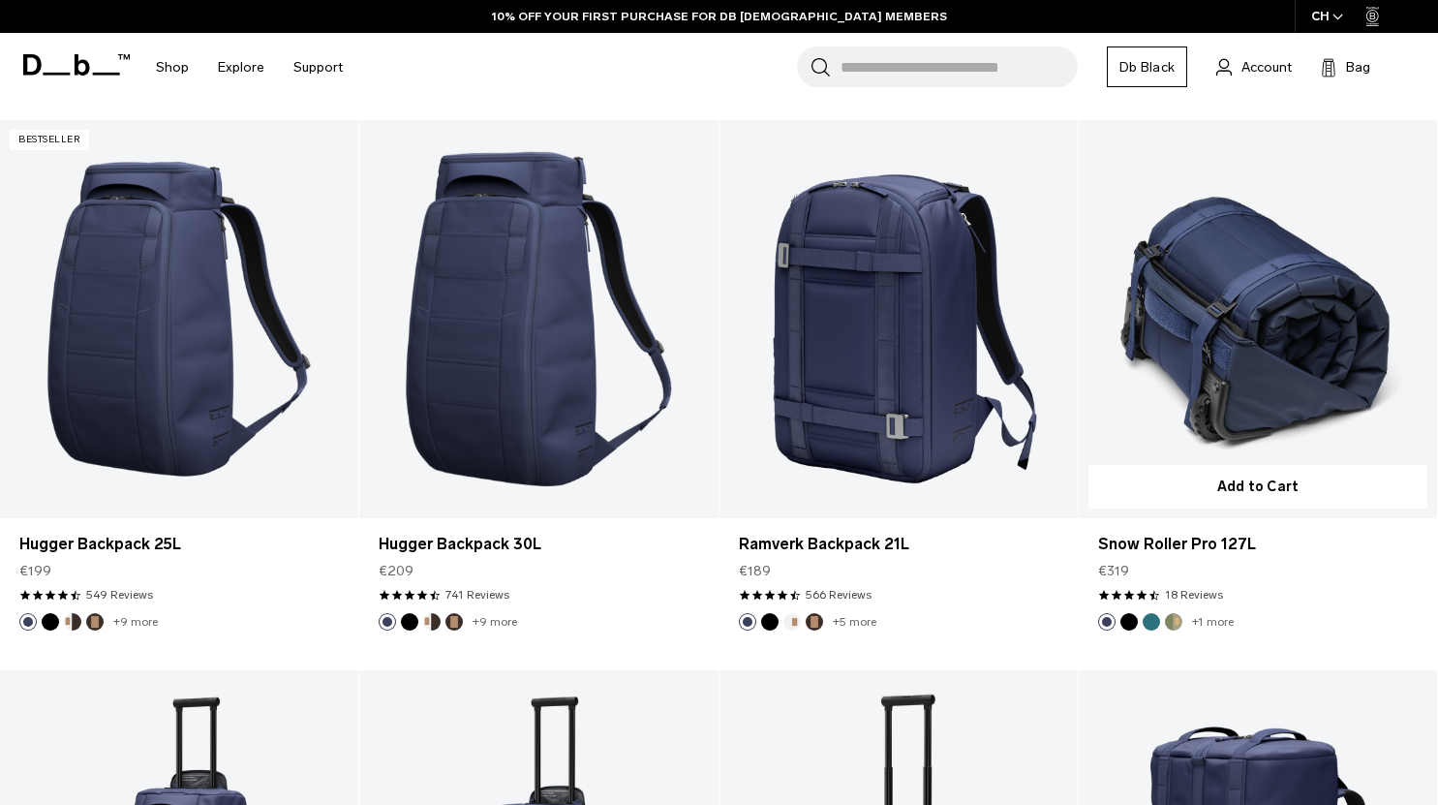
click at [1272, 300] on link "Snow Roller Pro 127L" at bounding box center [1258, 319] width 358 height 398
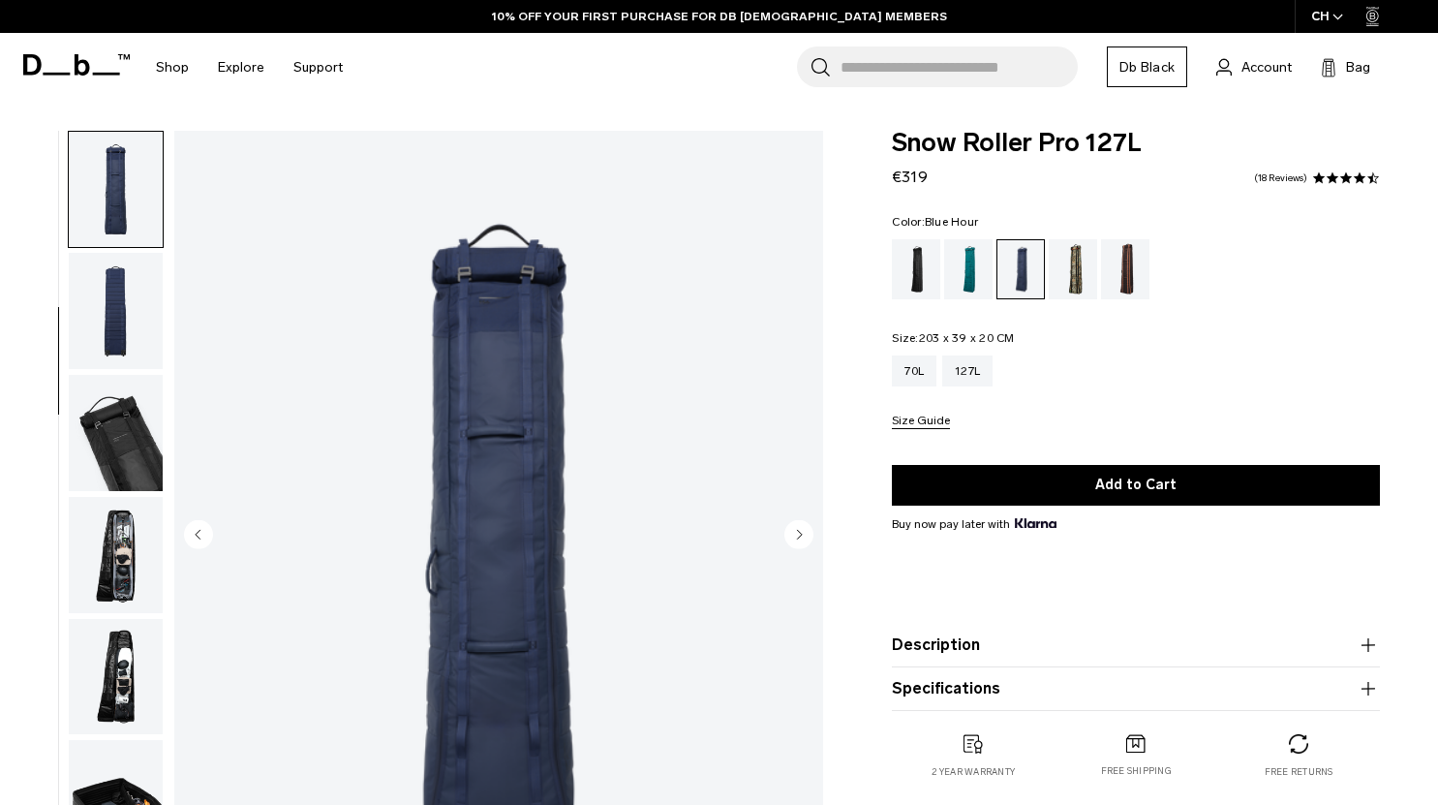
scroll to position [149, 0]
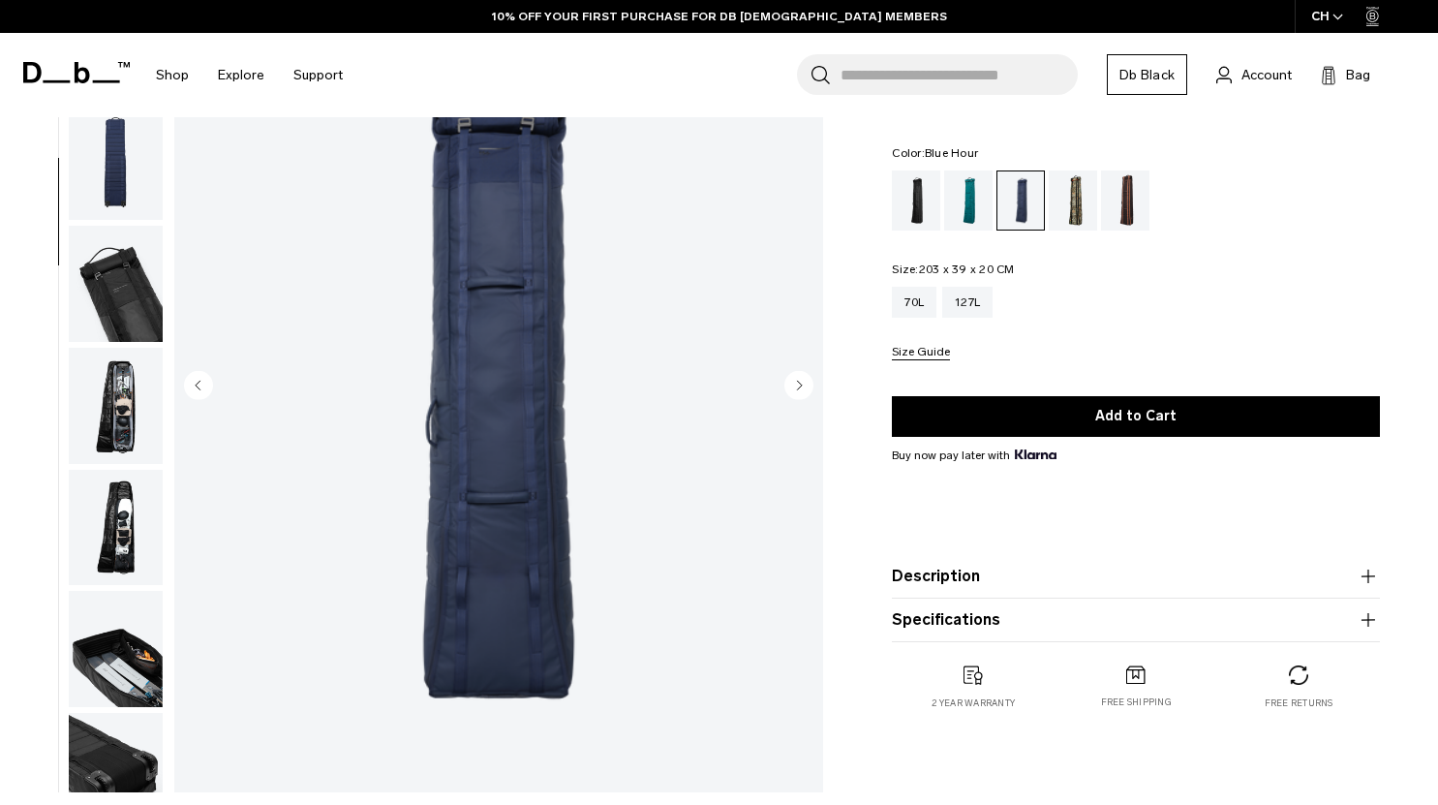
click at [801, 385] on icon "Next slide" at bounding box center [800, 385] width 5 height 9
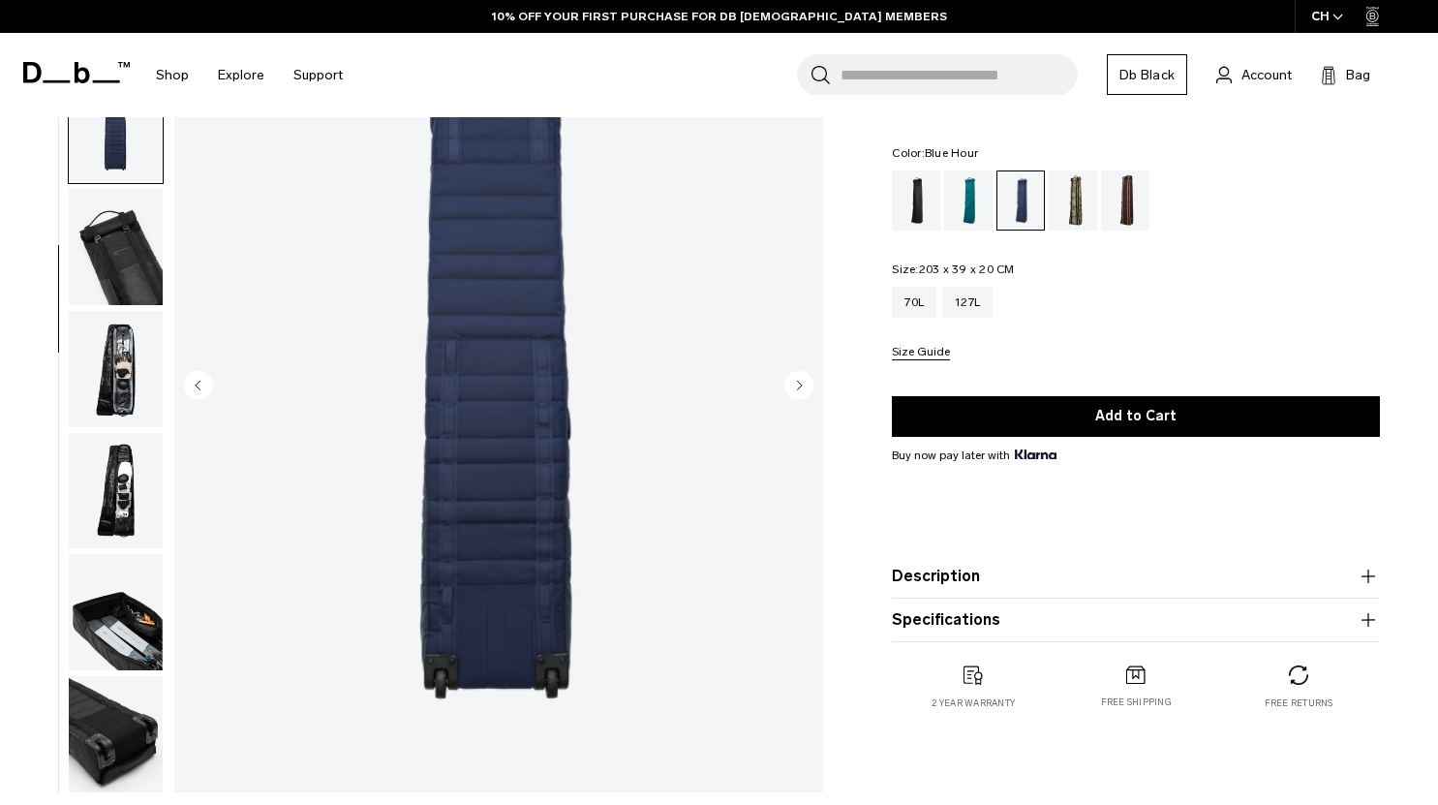
scroll to position [282, 0]
click at [801, 385] on icon "Next slide" at bounding box center [800, 385] width 5 height 9
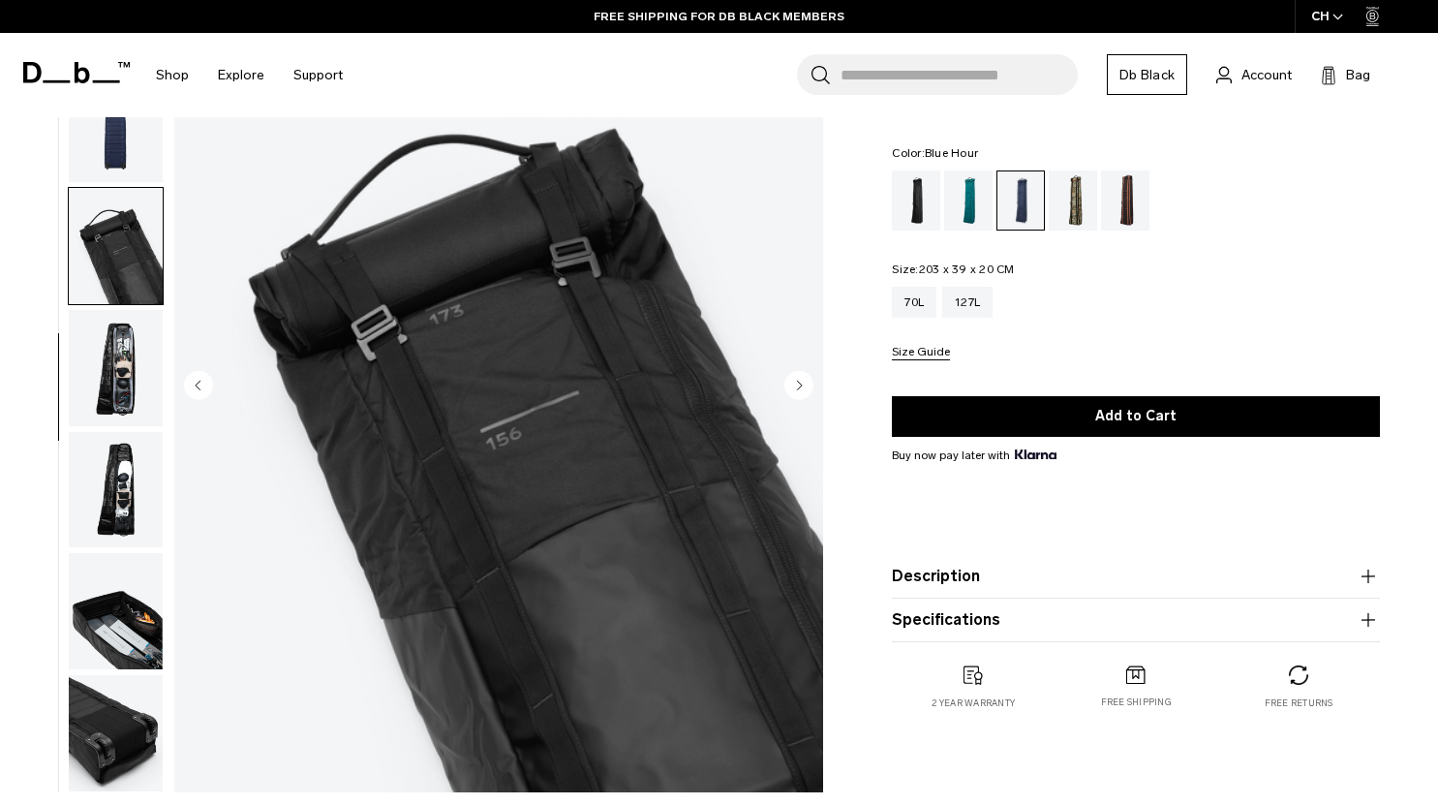
click at [801, 385] on icon "Next slide" at bounding box center [800, 385] width 5 height 9
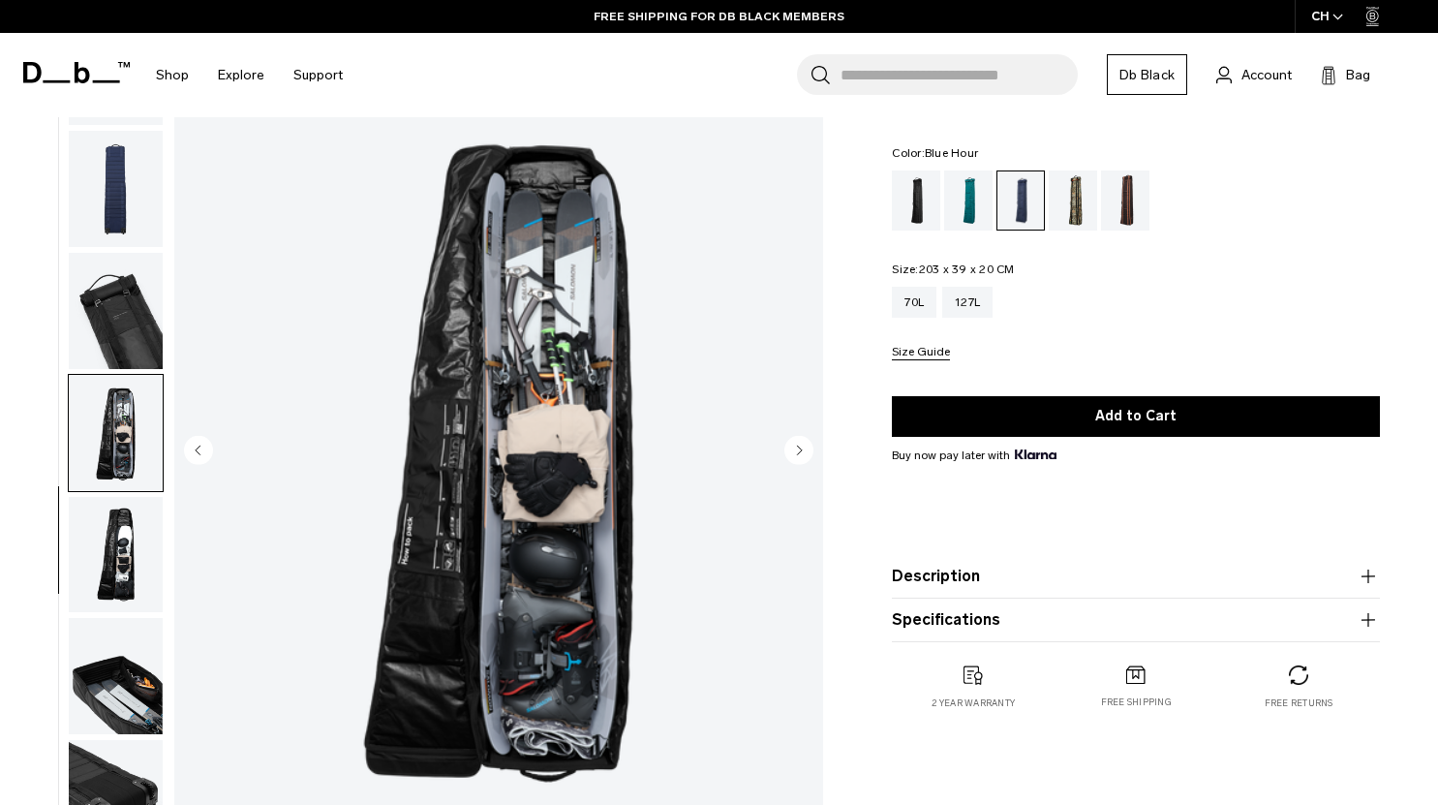
scroll to position [83, 0]
click at [803, 448] on circle "Next slide" at bounding box center [799, 450] width 29 height 29
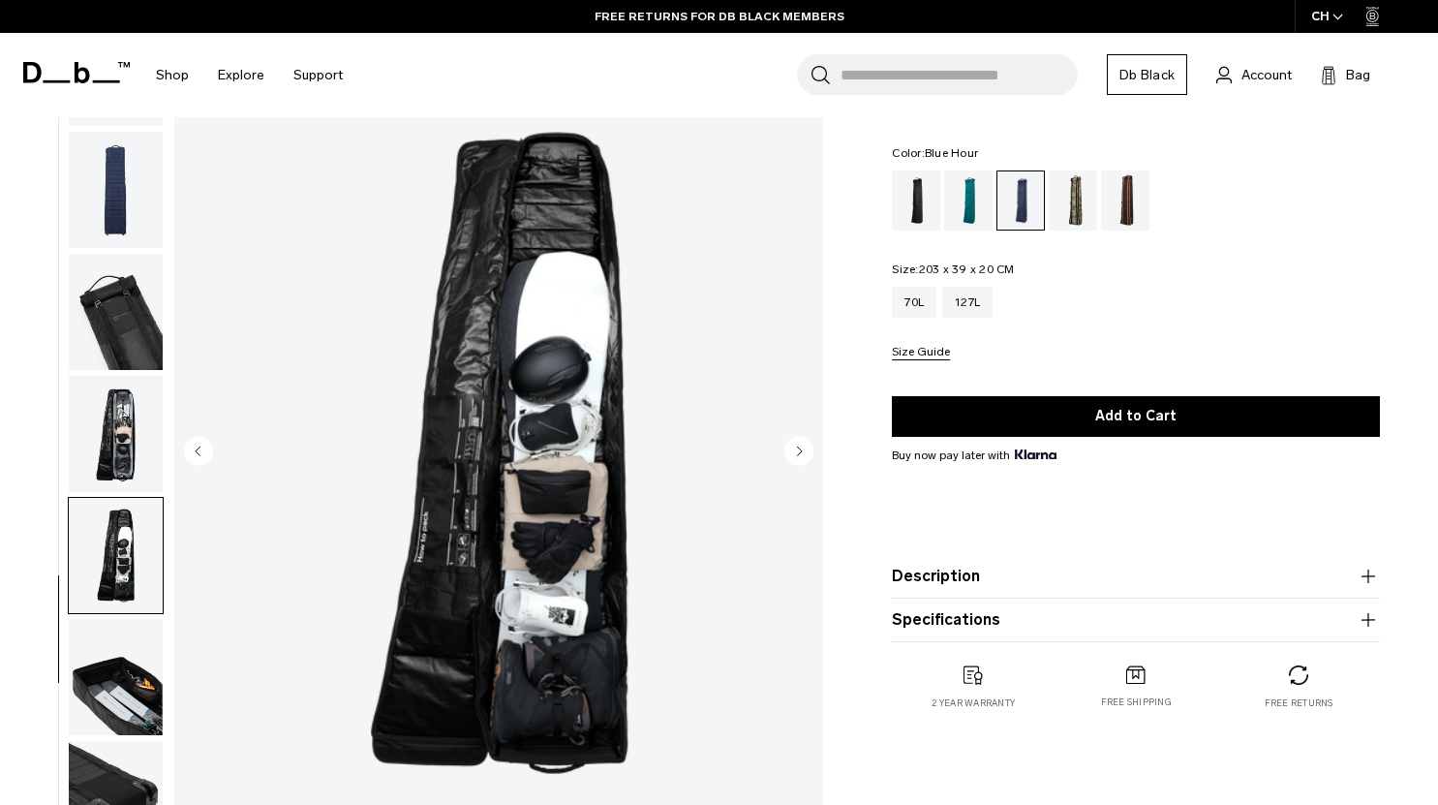
click at [803, 448] on circle "Next slide" at bounding box center [799, 450] width 29 height 29
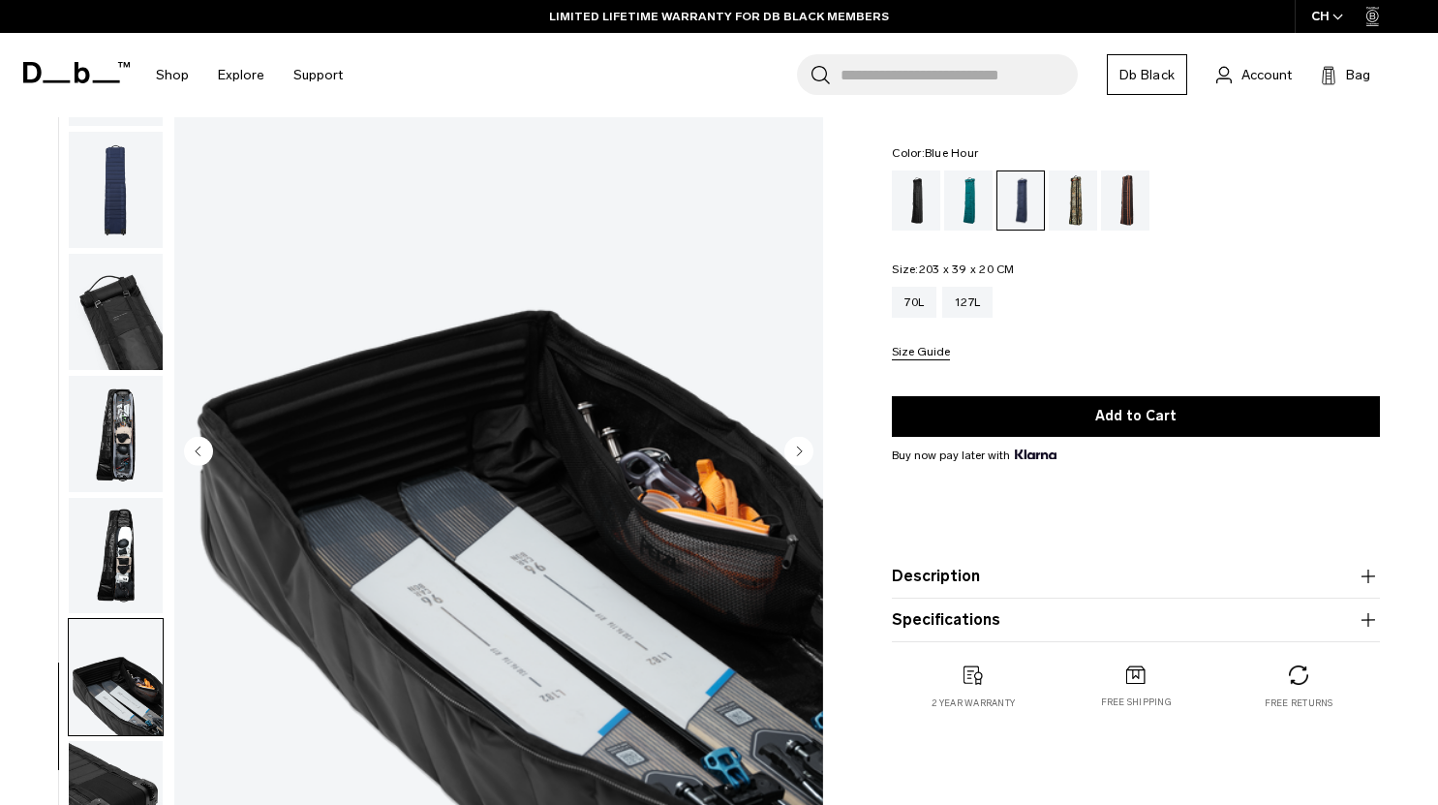
click at [803, 448] on circle "Next slide" at bounding box center [799, 450] width 29 height 29
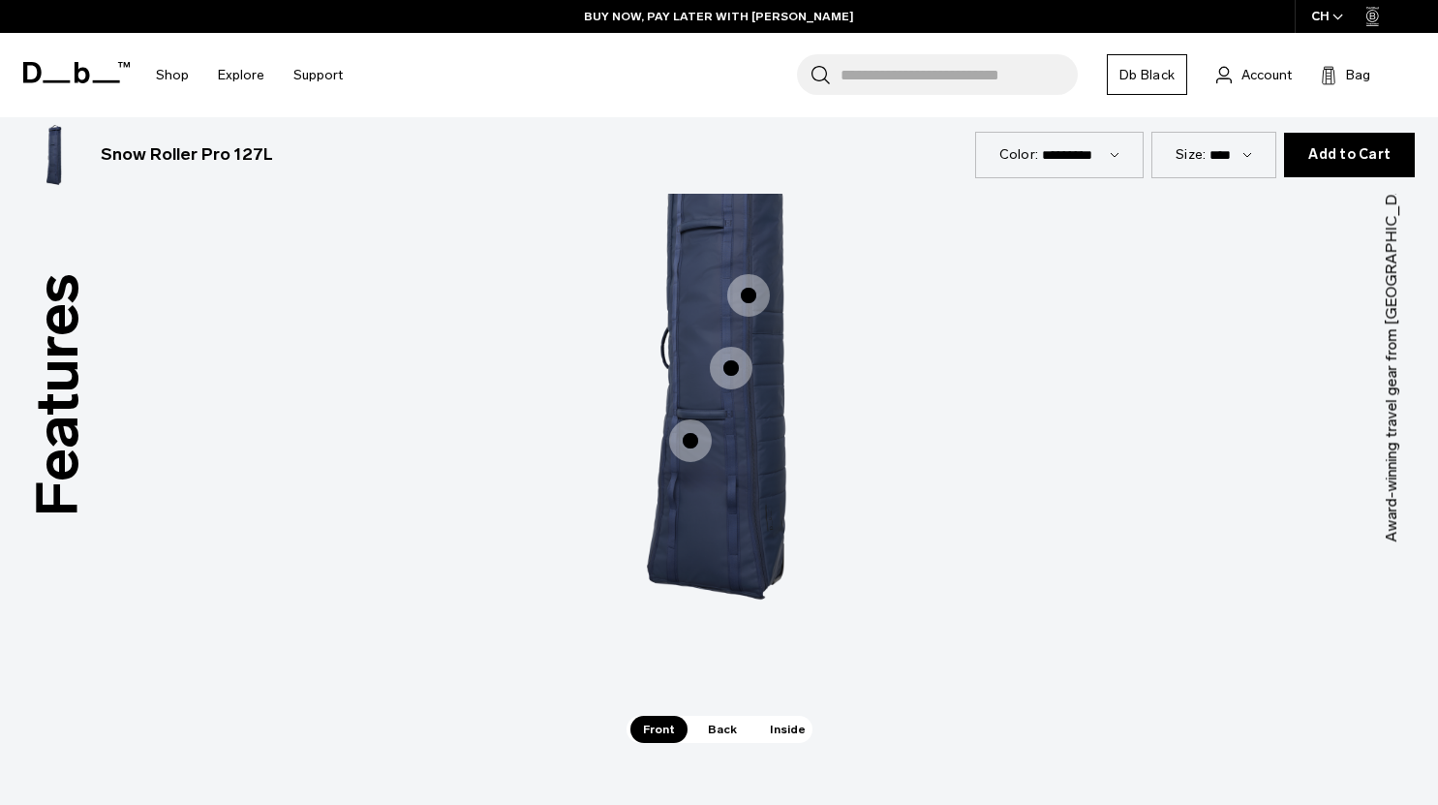
scroll to position [3290, 0]
click at [691, 436] on span "1 / 3" at bounding box center [690, 439] width 43 height 43
click at [691, 445] on span "1 / 3" at bounding box center [690, 439] width 43 height 43
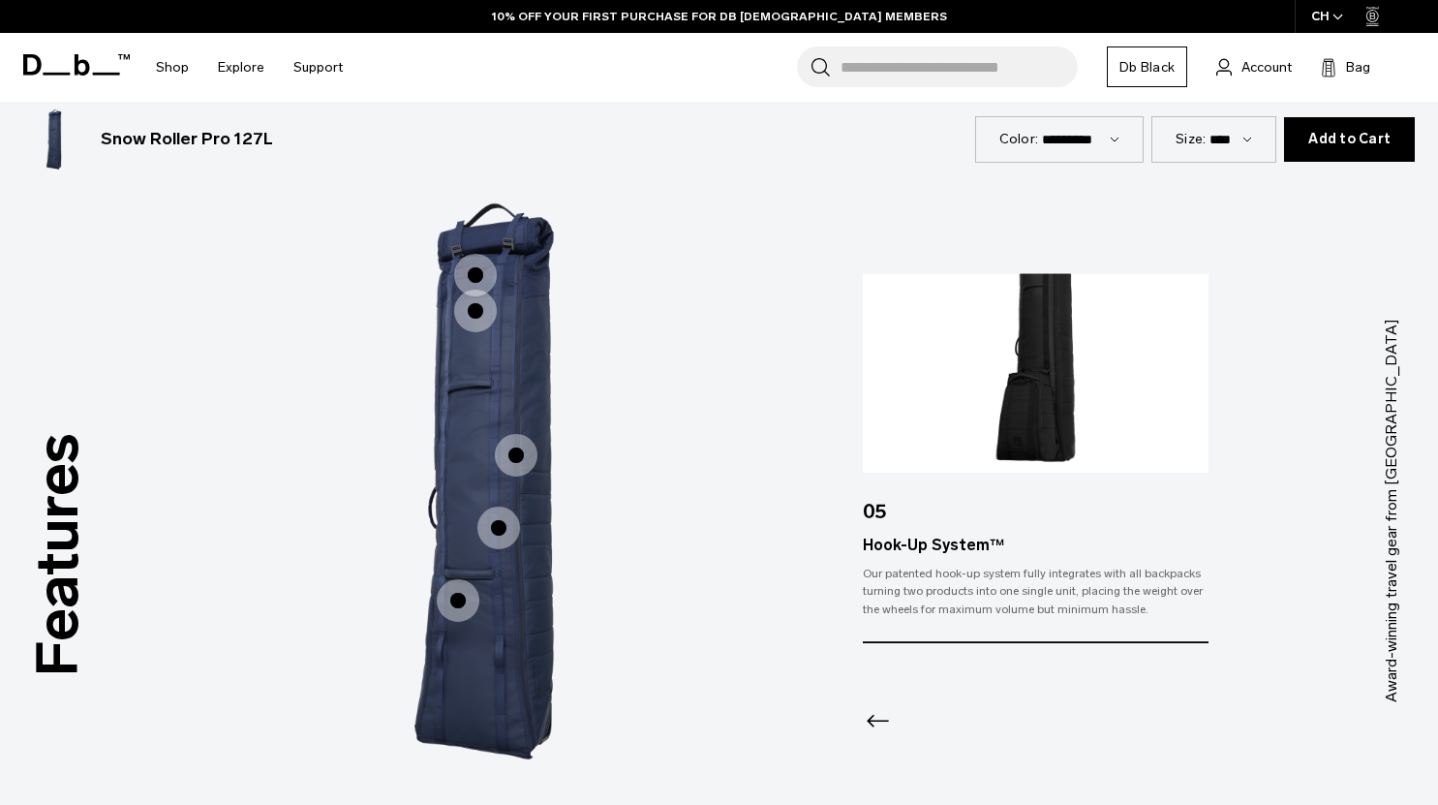
scroll to position [3124, 0]
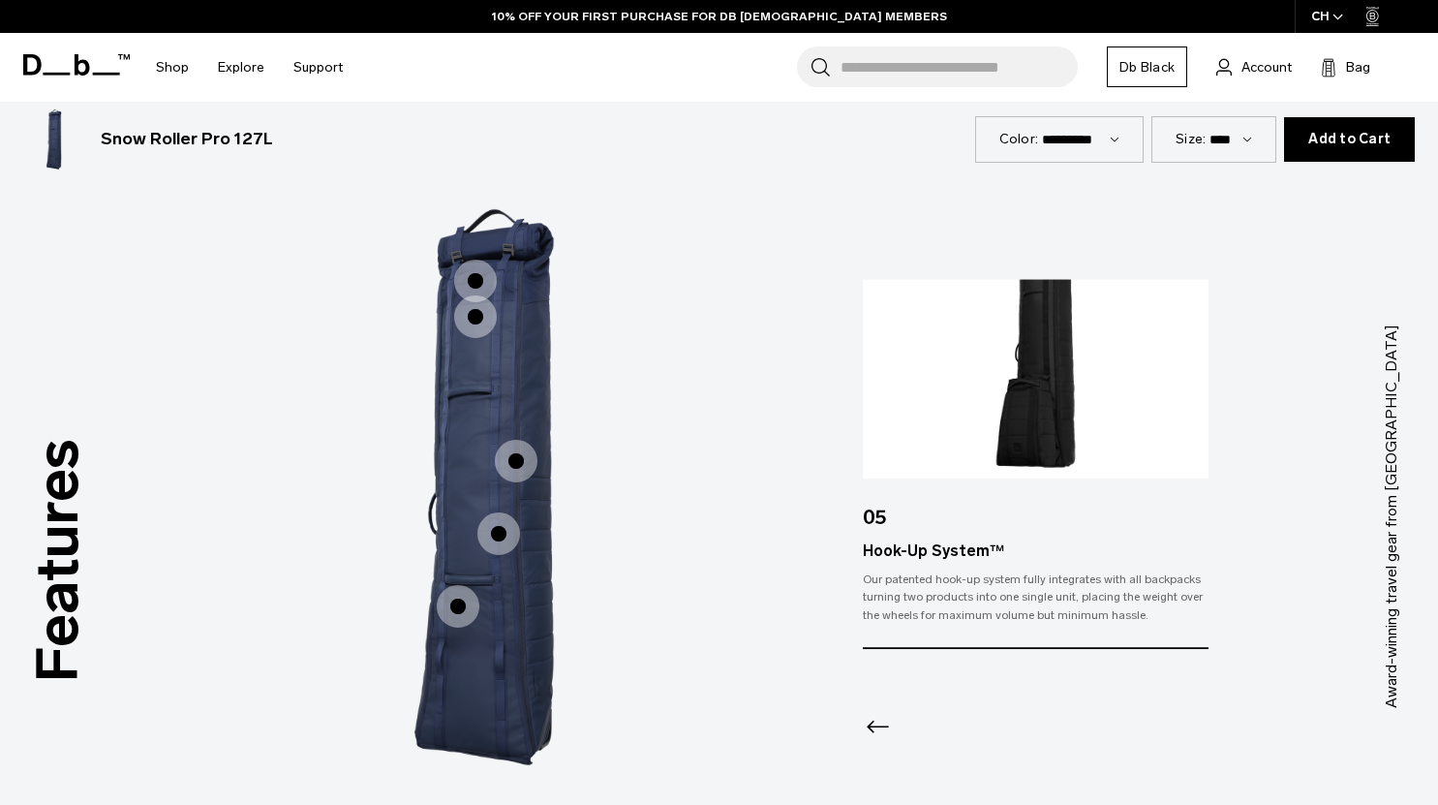
click at [496, 534] on span "1 / 3" at bounding box center [499, 533] width 43 height 43
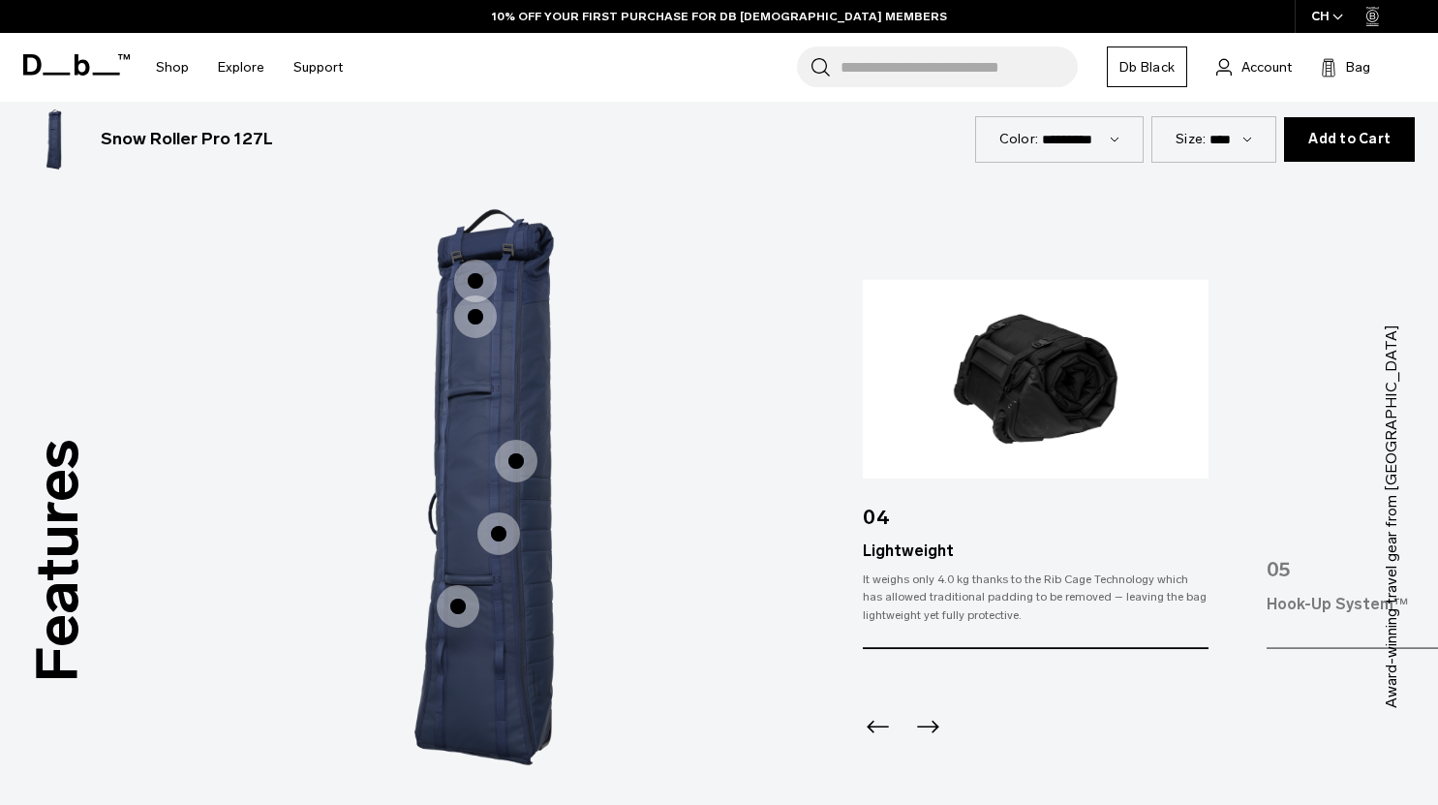
click at [522, 457] on span "1 / 3" at bounding box center [516, 461] width 43 height 43
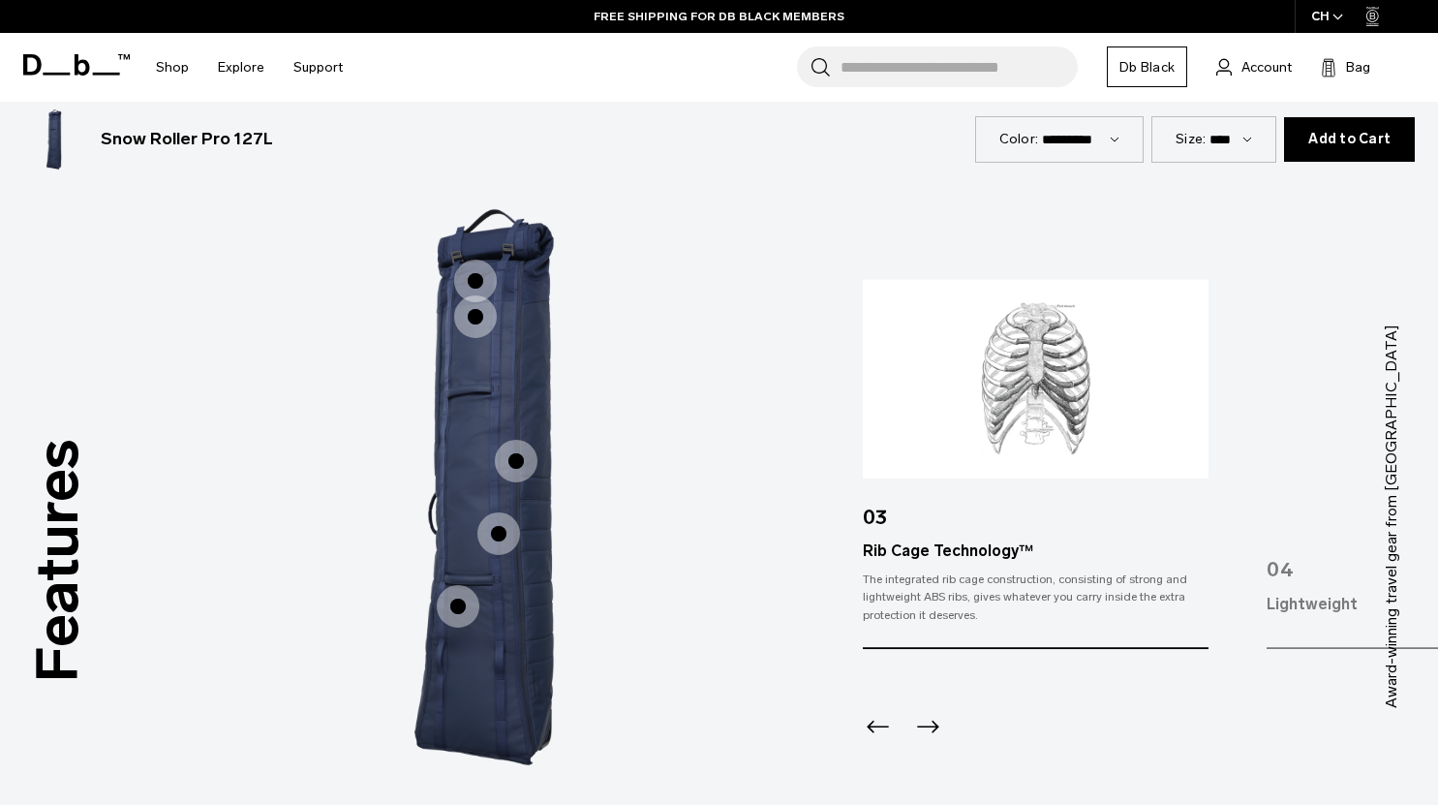
click at [468, 310] on span "1 / 3" at bounding box center [475, 316] width 43 height 43
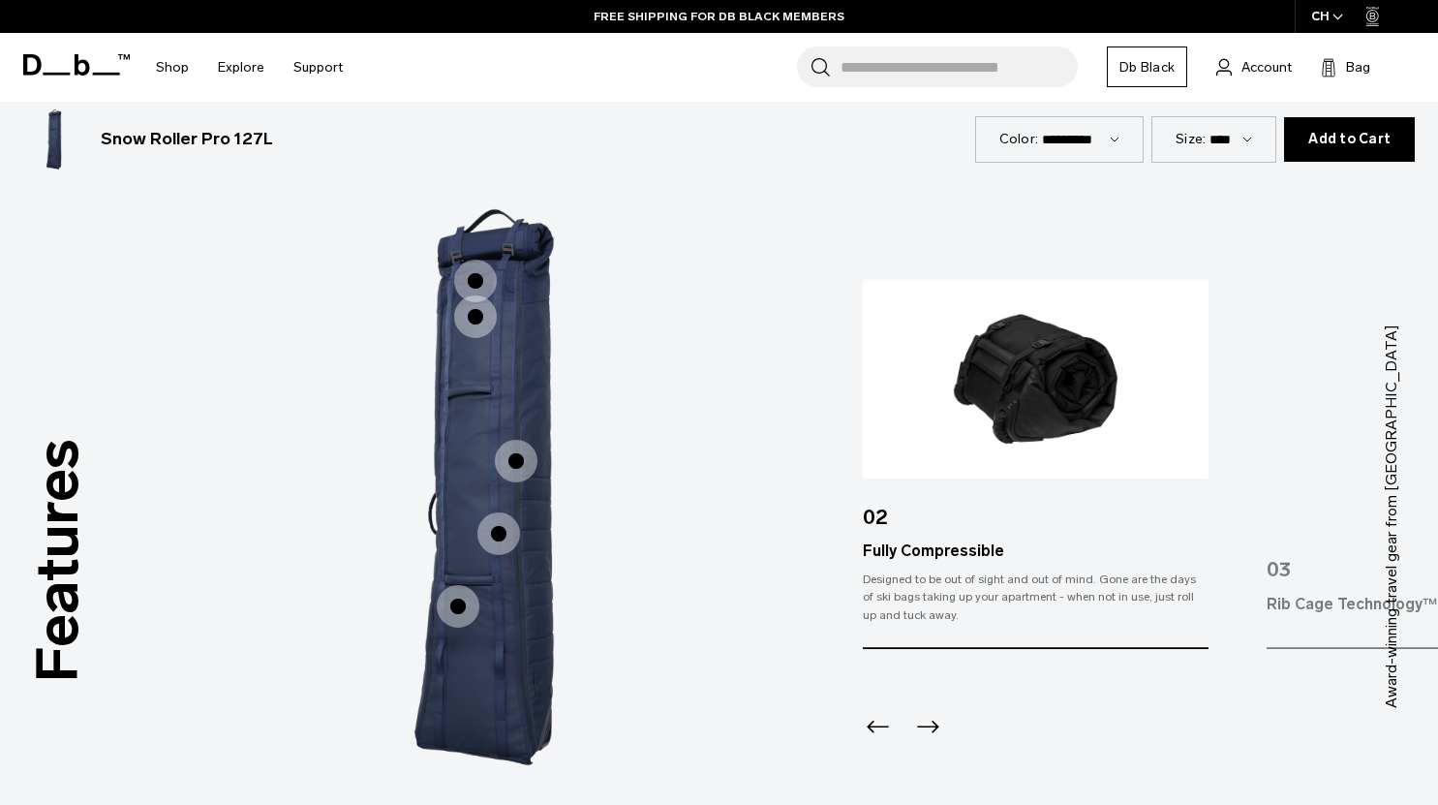
click at [514, 450] on span "1 / 3" at bounding box center [516, 461] width 43 height 43
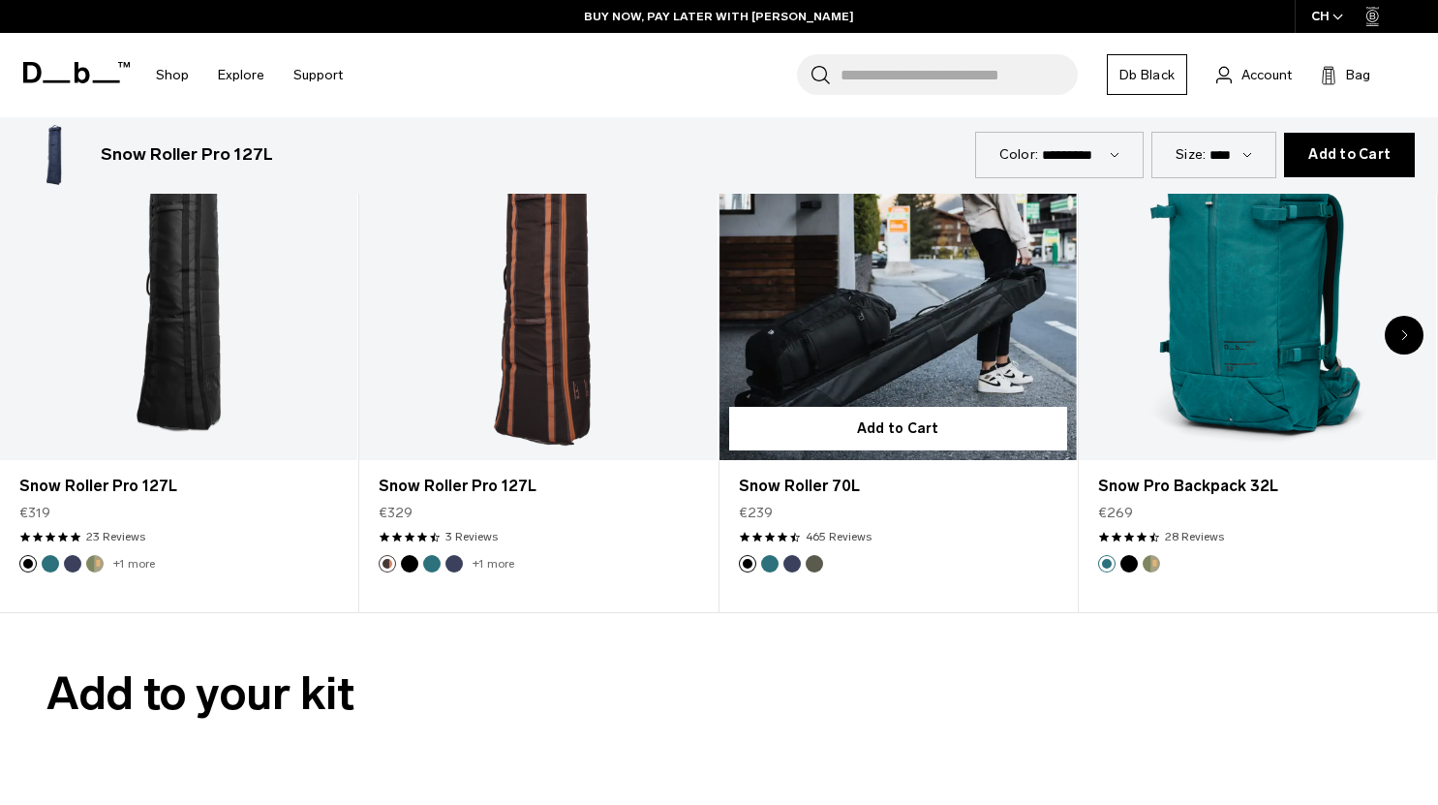
scroll to position [4197, 0]
click at [894, 330] on link "Snow Roller 70L" at bounding box center [898, 260] width 357 height 397
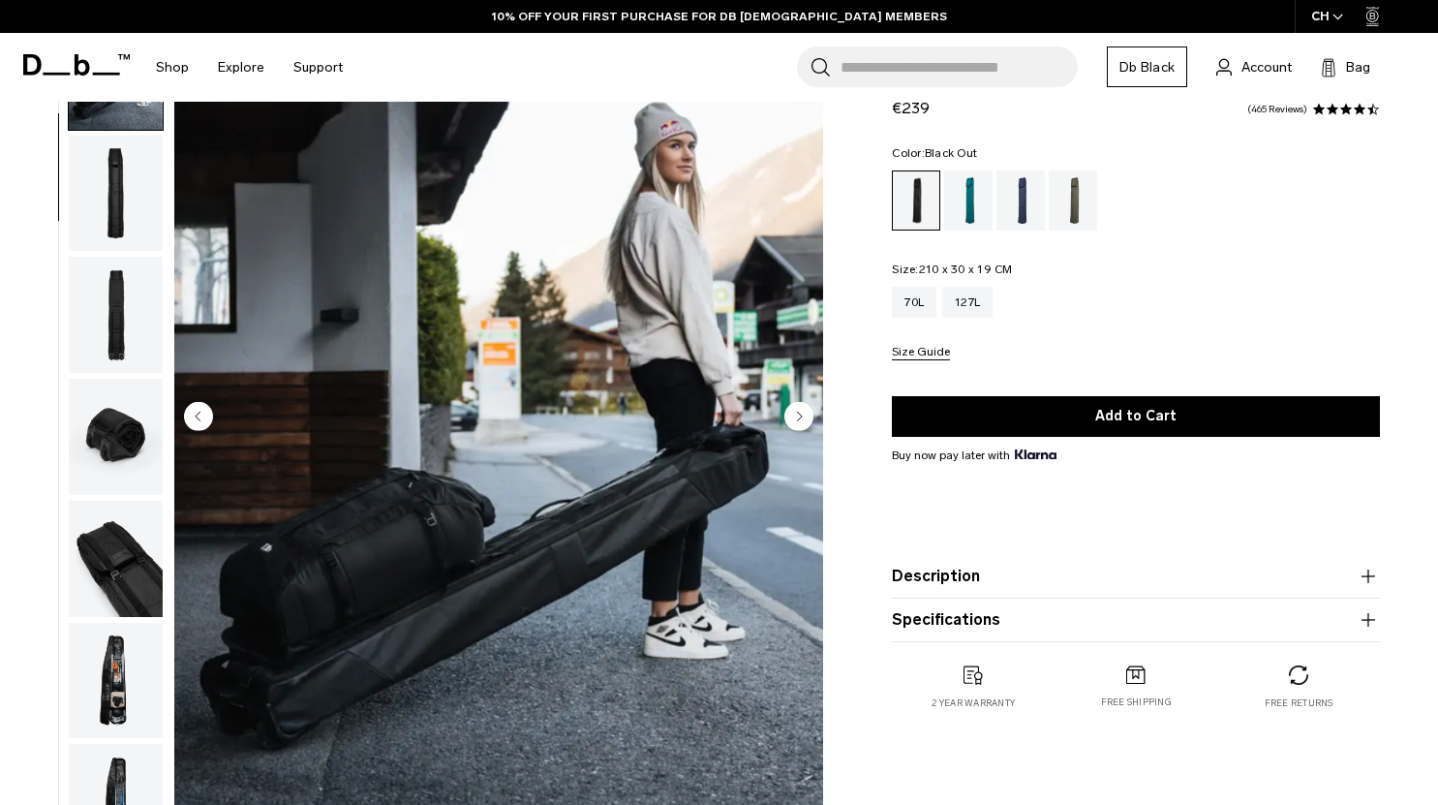
click at [801, 416] on icon "Next slide" at bounding box center [800, 416] width 5 height 9
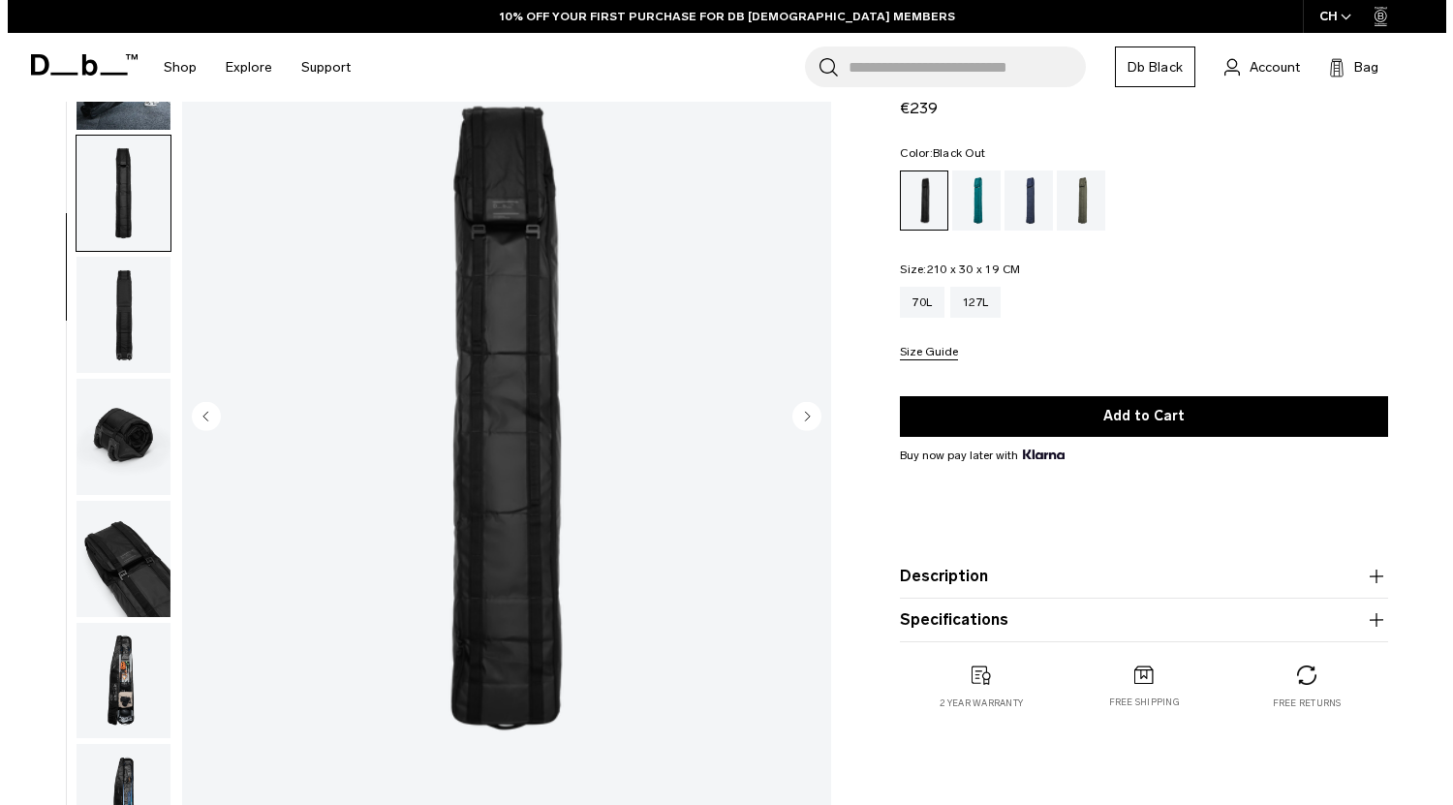
scroll to position [160, 0]
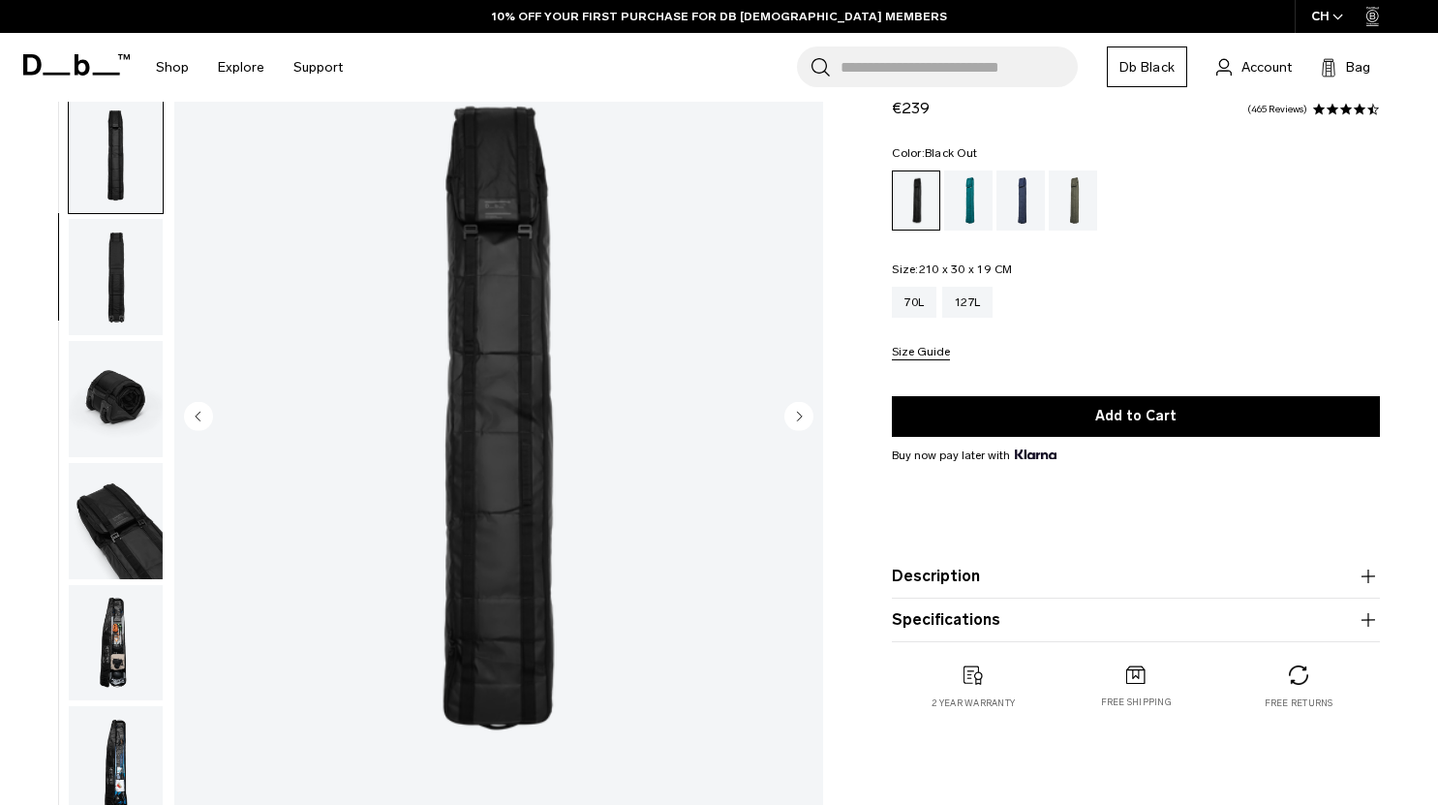
click at [801, 416] on icon "Next slide" at bounding box center [800, 416] width 5 height 9
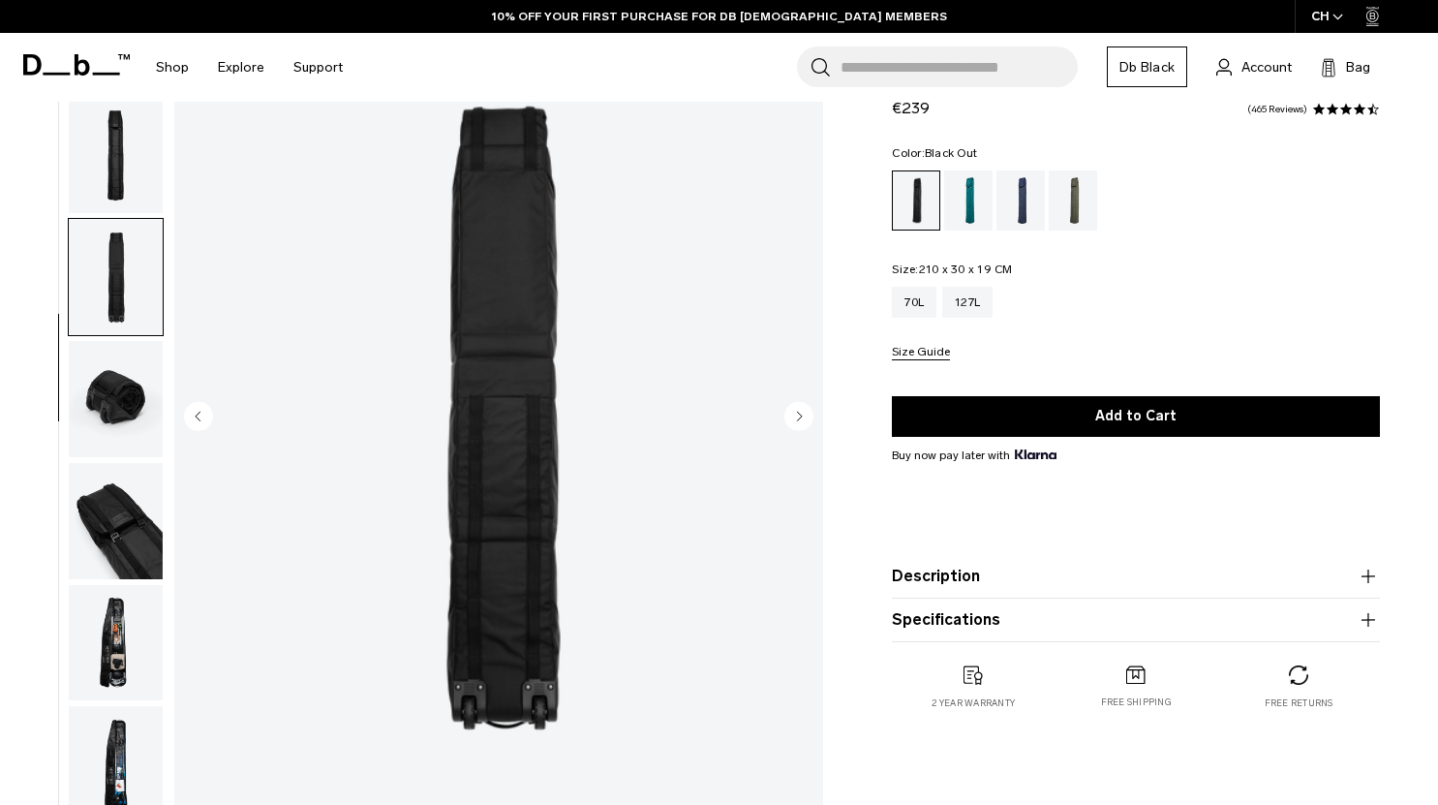
click at [801, 416] on icon "Next slide" at bounding box center [800, 416] width 5 height 9
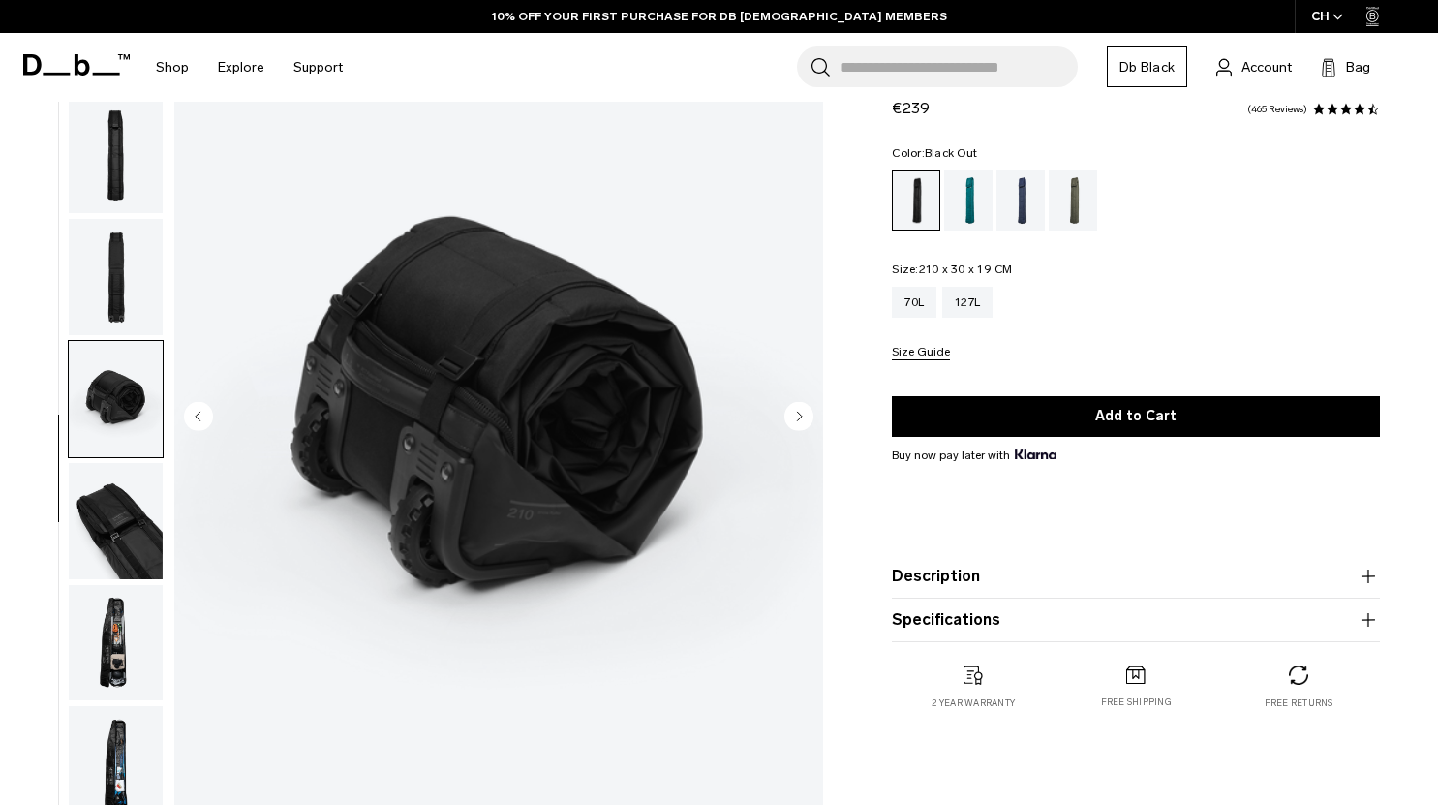
click at [801, 416] on icon "Next slide" at bounding box center [800, 416] width 5 height 9
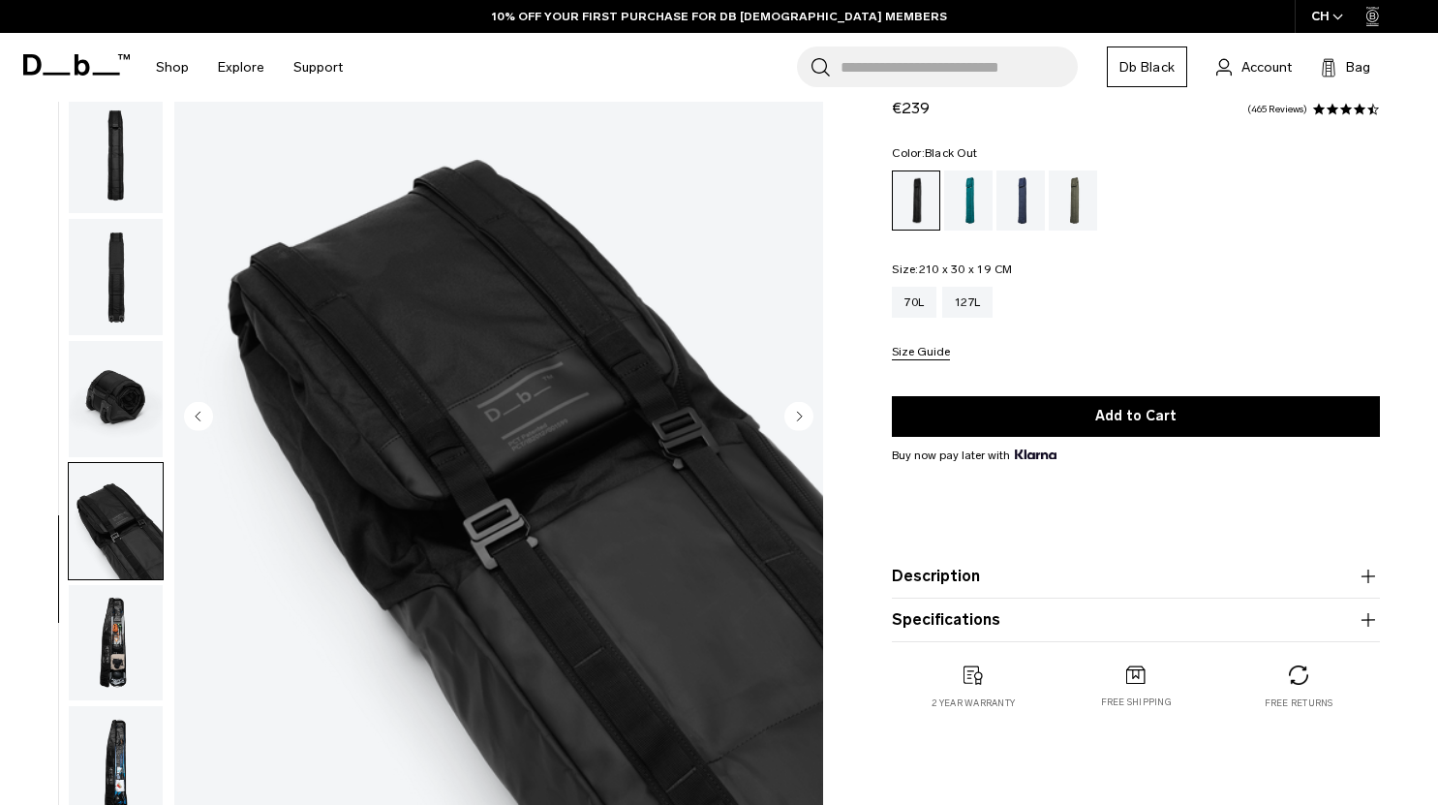
click at [801, 416] on icon "Next slide" at bounding box center [800, 416] width 5 height 9
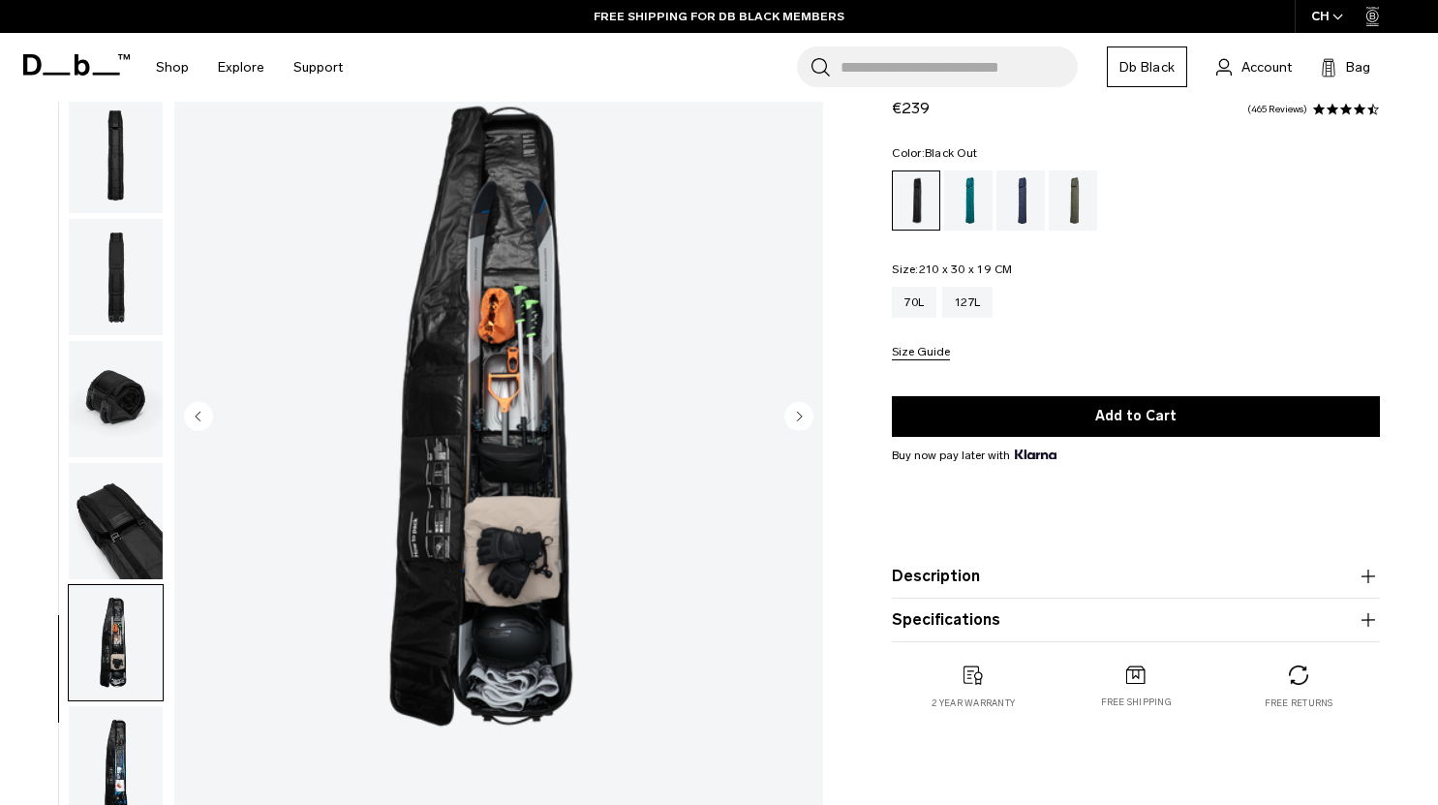
click at [801, 416] on icon "Next slide" at bounding box center [800, 416] width 5 height 9
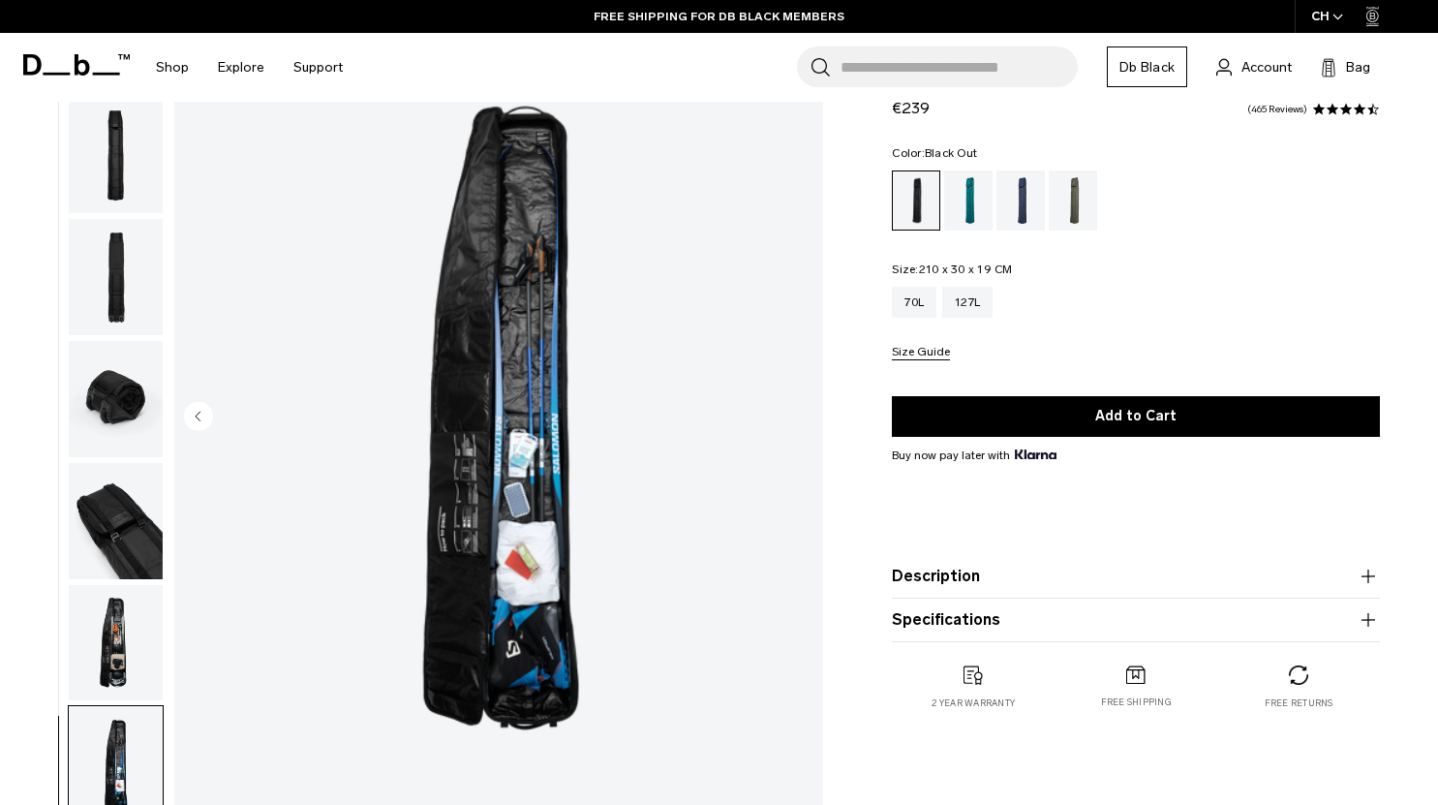
click at [801, 416] on img "8 / 8" at bounding box center [498, 418] width 649 height 811
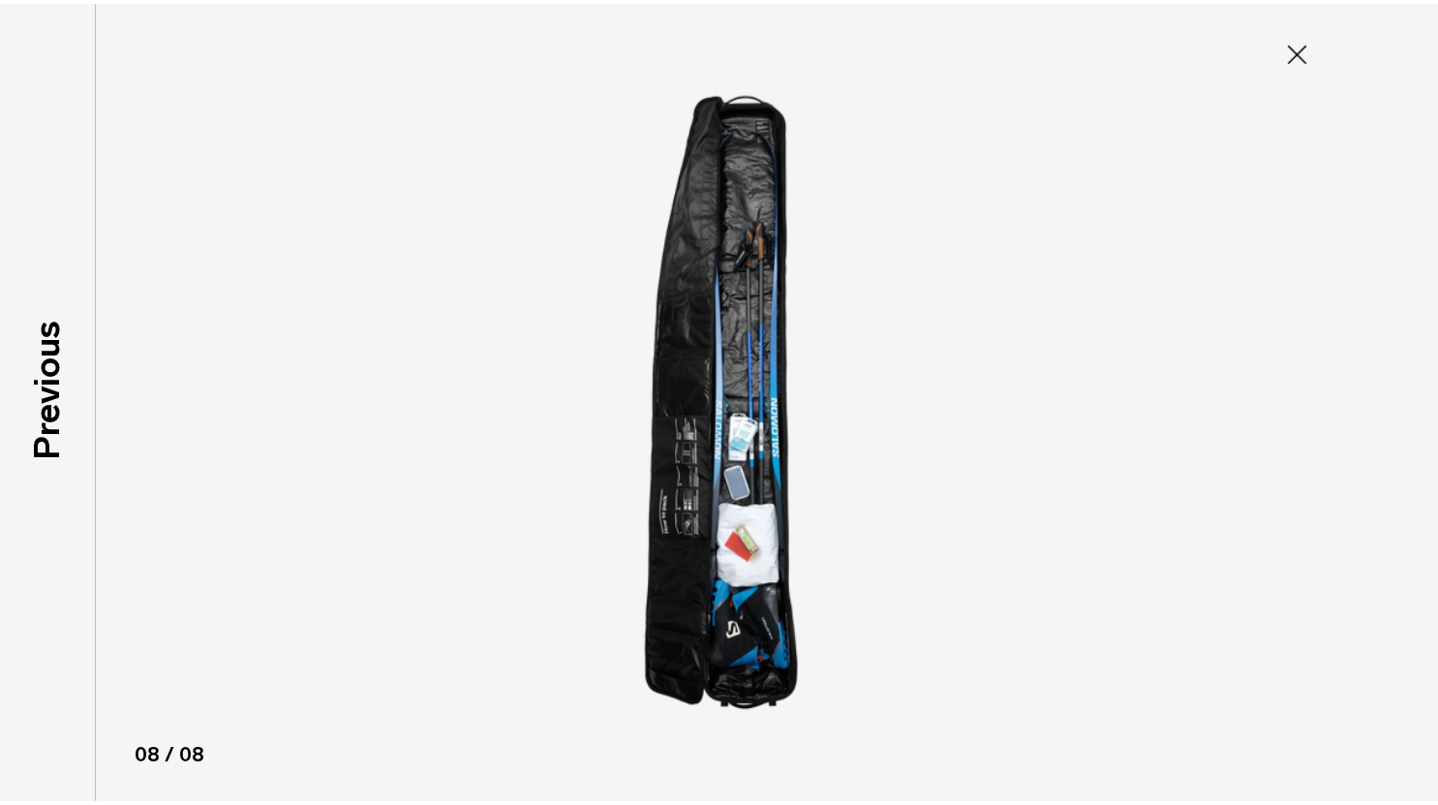
scroll to position [149, 0]
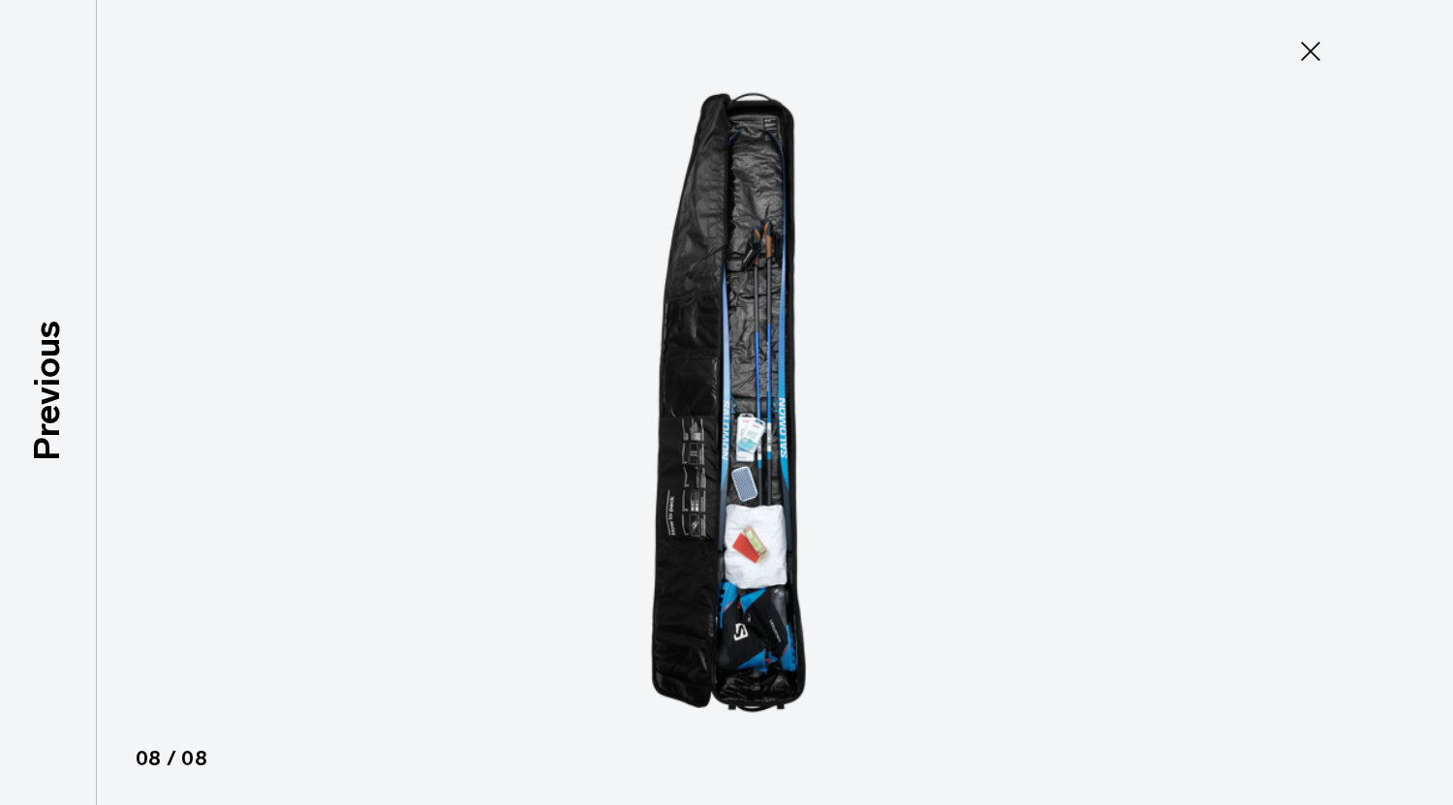
click at [1322, 31] on button "Close" at bounding box center [1311, 51] width 64 height 41
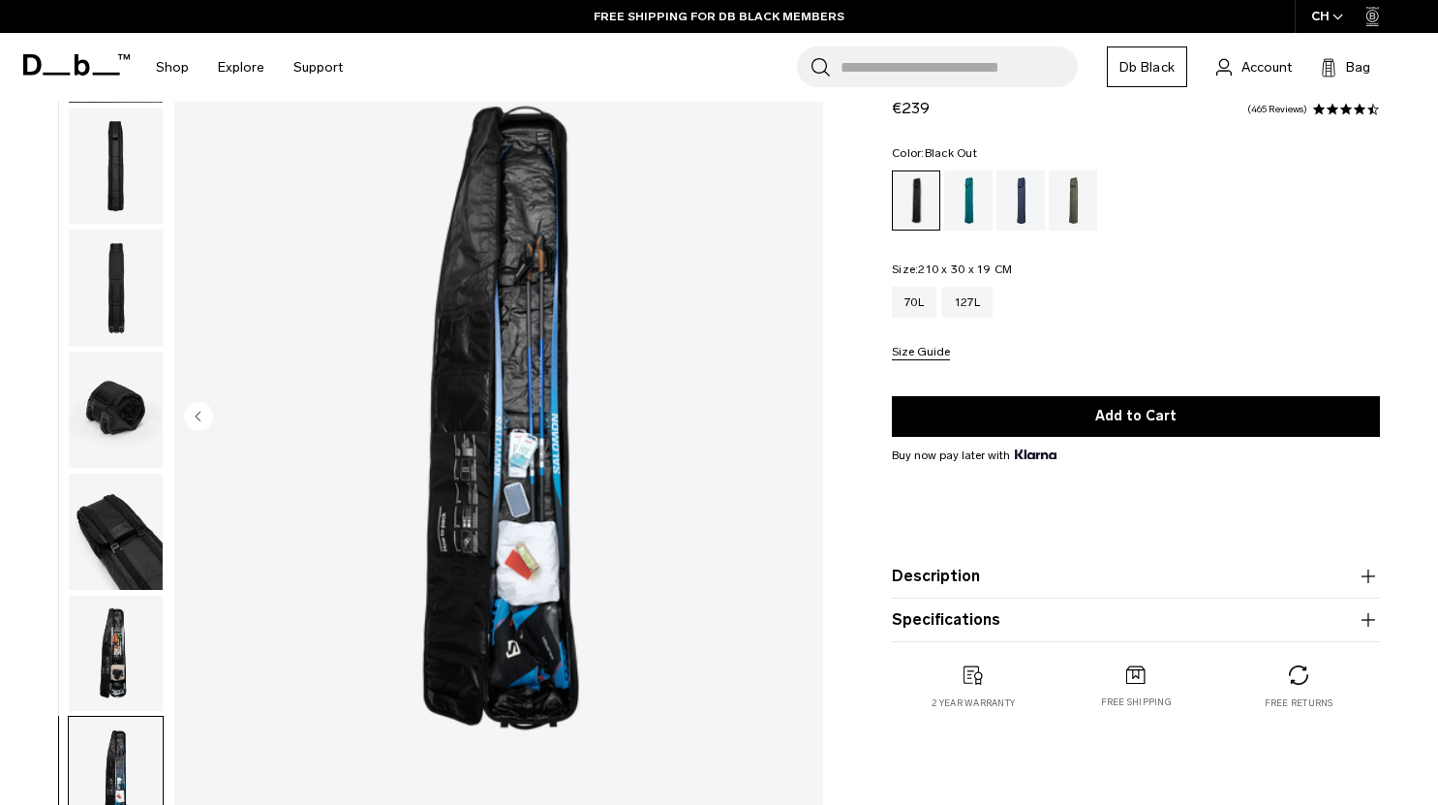
scroll to position [160, 0]
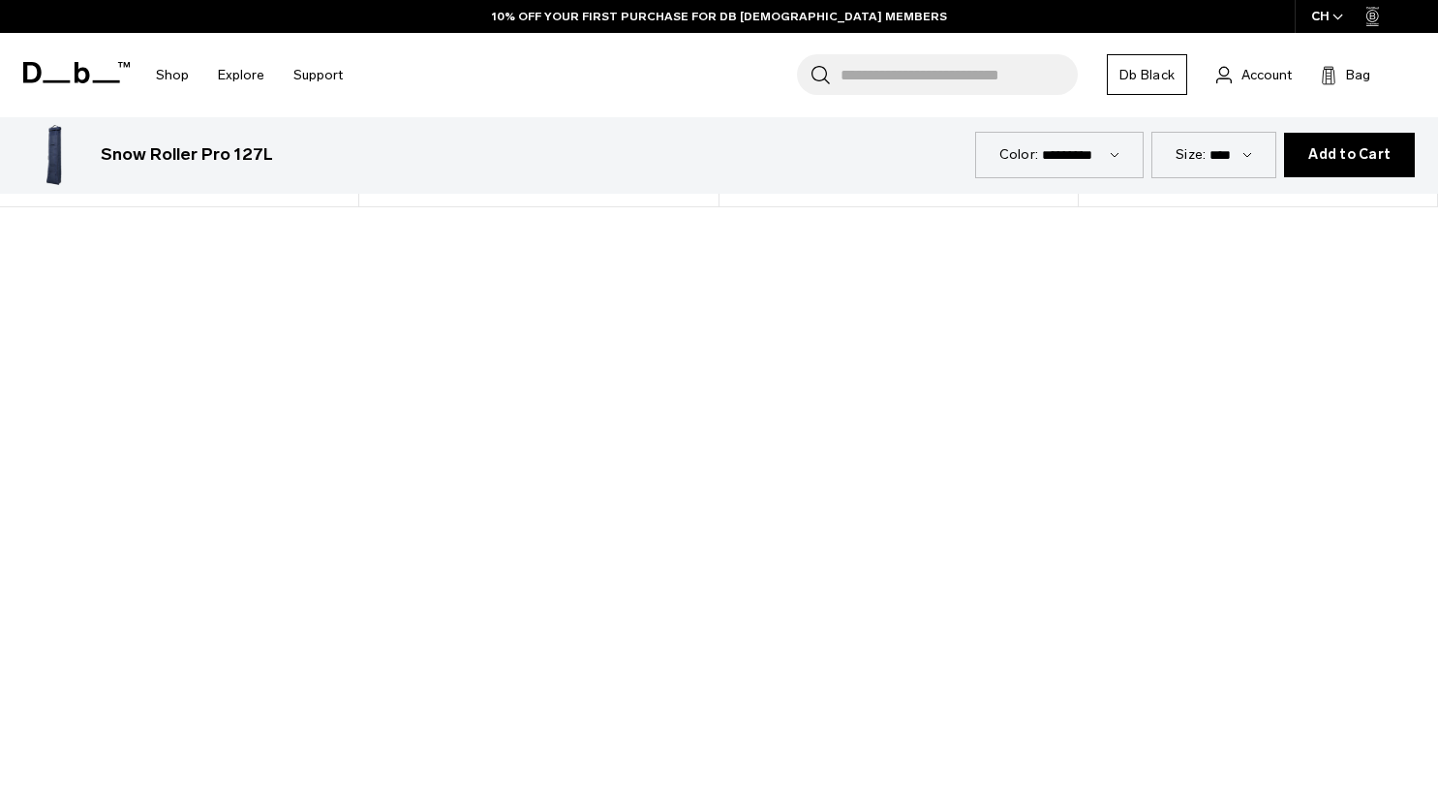
scroll to position [1468, 0]
click at [735, 598] on div at bounding box center [719, 599] width 1438 height 809
